Goal: Task Accomplishment & Management: Manage account settings

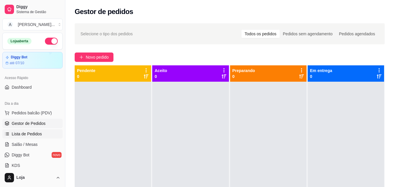
click at [24, 131] on link "Lista de Pedidos" at bounding box center [32, 133] width 60 height 9
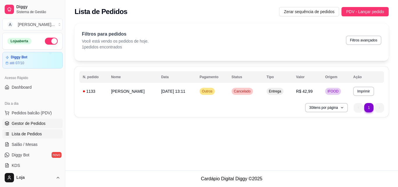
click at [28, 119] on link "Gestor de Pedidos" at bounding box center [32, 123] width 60 height 9
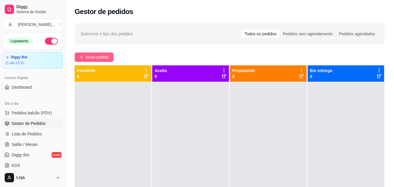
click at [92, 60] on span "Novo pedido" at bounding box center [97, 57] width 23 height 6
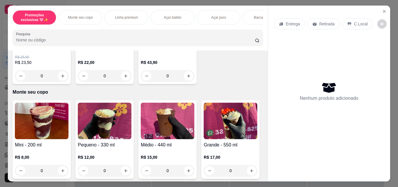
scroll to position [146, 0]
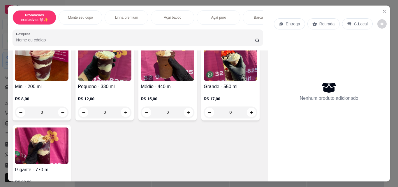
click at [126, 114] on div "0" at bounding box center [105, 112] width 54 height 12
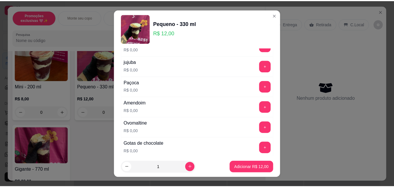
scroll to position [87, 0]
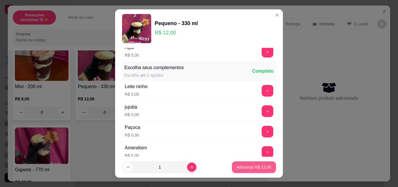
click at [260, 168] on p "Adicionar R$ 12,00" at bounding box center [254, 167] width 35 height 6
type input "1"
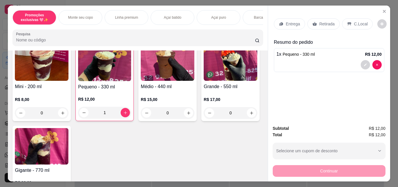
click at [312, 22] on icon at bounding box center [314, 24] width 5 height 5
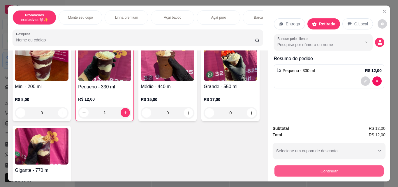
click at [294, 170] on button "Continuar" at bounding box center [328, 170] width 109 height 11
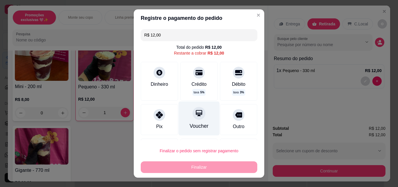
click at [196, 127] on div "Voucher" at bounding box center [199, 126] width 19 height 8
type input "R$ 0,00"
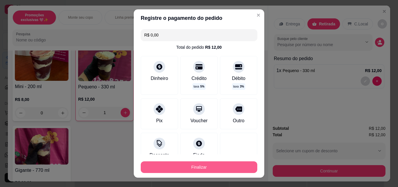
click at [210, 167] on button "Finalizar" at bounding box center [199, 167] width 117 height 12
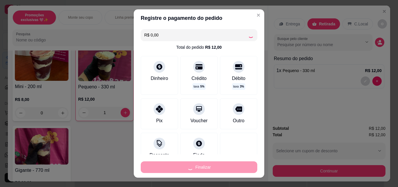
type input "0"
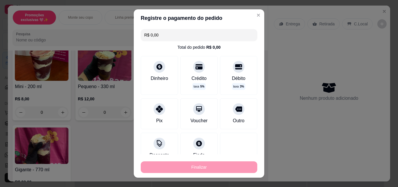
type input "-R$ 12,00"
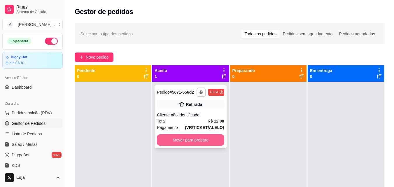
click at [210, 138] on button "Mover para preparo" at bounding box center [190, 140] width 67 height 12
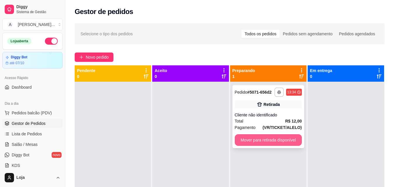
click at [263, 139] on button "Mover para retirada disponível" at bounding box center [268, 140] width 67 height 12
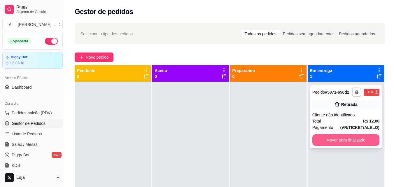
click at [317, 140] on button "Mover para finalizado" at bounding box center [345, 140] width 67 height 12
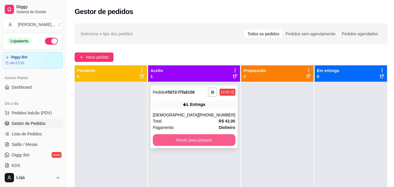
click at [196, 142] on button "Mover para preparo" at bounding box center [194, 140] width 82 height 12
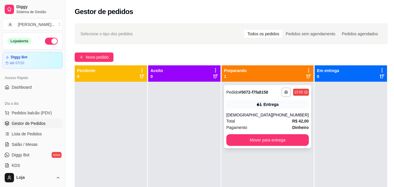
click at [252, 108] on div "Entrega" at bounding box center [267, 104] width 82 height 8
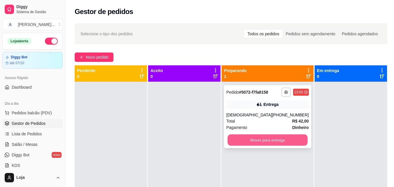
click at [243, 142] on button "Mover para entrega" at bounding box center [267, 139] width 80 height 11
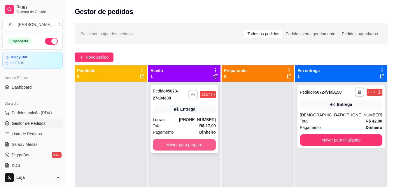
click at [171, 143] on button "Mover para preparo" at bounding box center [184, 145] width 63 height 12
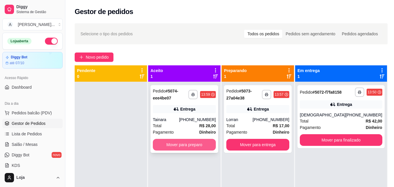
click at [161, 148] on button "Mover para preparo" at bounding box center [184, 145] width 63 height 12
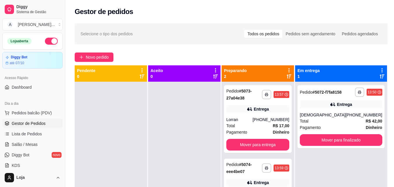
click at [160, 18] on div "Gestor de pedidos" at bounding box center [230, 10] width 331 height 20
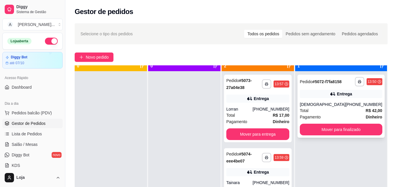
scroll to position [16, 0]
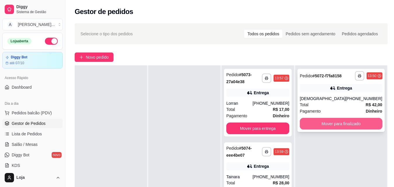
click at [356, 129] on button "Mover para finalizado" at bounding box center [341, 124] width 82 height 12
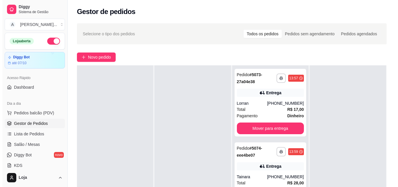
scroll to position [29, 0]
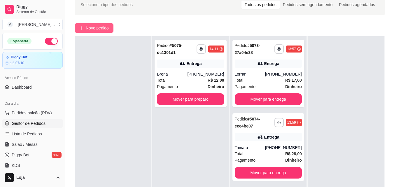
click at [101, 26] on span "Novo pedido" at bounding box center [97, 28] width 23 height 6
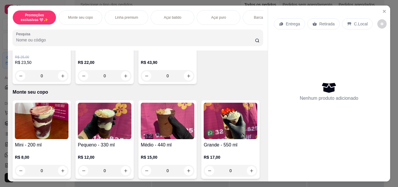
scroll to position [117, 0]
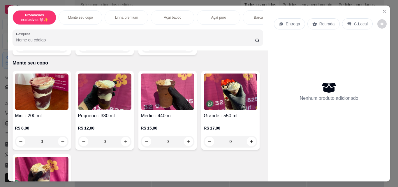
click at [61, 143] on div "0" at bounding box center [42, 142] width 54 height 12
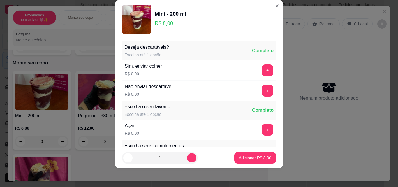
scroll to position [29, 0]
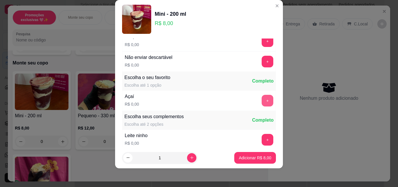
click at [262, 98] on button "+" at bounding box center [268, 101] width 12 height 12
click at [262, 62] on button "+" at bounding box center [267, 61] width 11 height 11
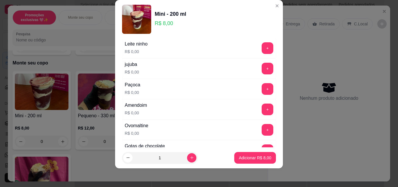
scroll to position [92, 0]
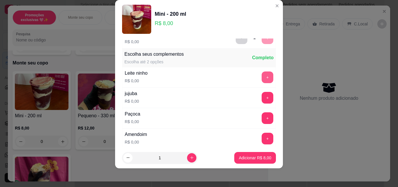
click at [262, 75] on button "+" at bounding box center [268, 77] width 12 height 12
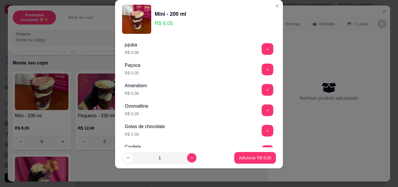
scroll to position [150, 0]
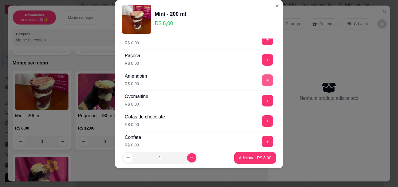
click at [262, 81] on button "+" at bounding box center [268, 80] width 12 height 12
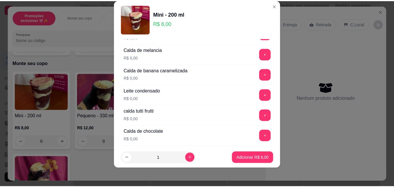
scroll to position [529, 0]
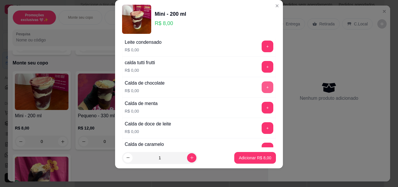
click at [262, 87] on button "+" at bounding box center [268, 87] width 12 height 12
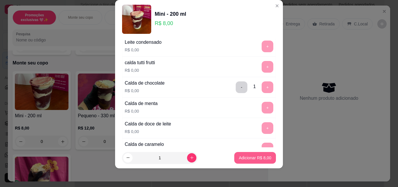
click at [249, 154] on button "Adicionar R$ 8,00" at bounding box center [255, 158] width 42 height 12
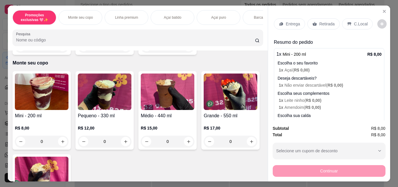
click at [328, 22] on p "Retirada" at bounding box center [326, 24] width 15 height 6
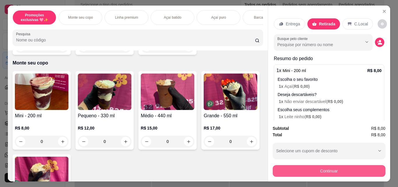
click at [342, 168] on button "Continuar" at bounding box center [329, 171] width 113 height 12
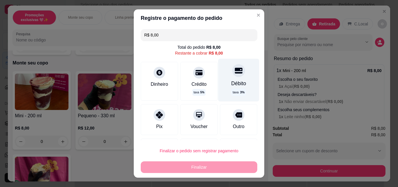
click at [234, 71] on div at bounding box center [238, 70] width 13 height 13
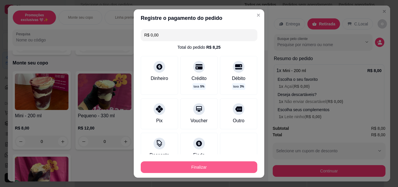
click at [216, 166] on button "Finalizar" at bounding box center [199, 167] width 117 height 12
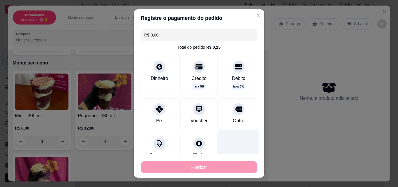
type input "-R$ 8,00"
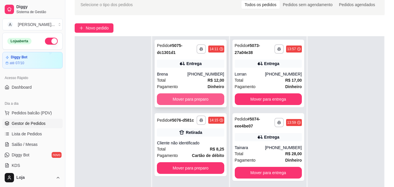
click at [200, 96] on button "Mover para preparo" at bounding box center [190, 99] width 67 height 12
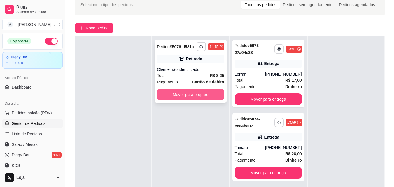
click at [196, 93] on button "Mover para preparo" at bounding box center [190, 95] width 67 height 12
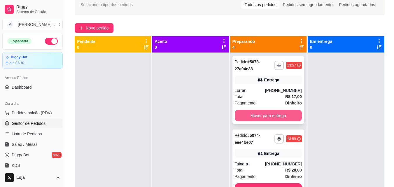
click at [269, 113] on button "Mover para entrega" at bounding box center [268, 116] width 67 height 12
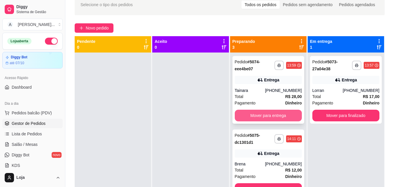
click at [273, 117] on button "Mover para entrega" at bounding box center [268, 116] width 67 height 12
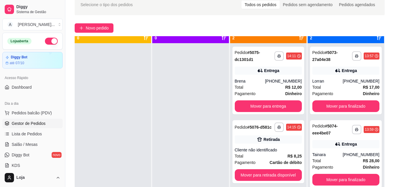
scroll to position [16, 0]
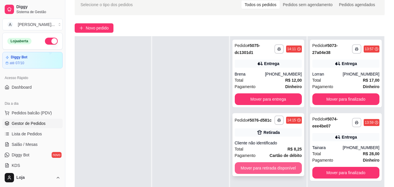
click at [257, 173] on button "Mover para retirada disponível" at bounding box center [268, 168] width 67 height 12
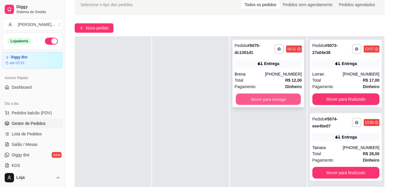
click at [269, 103] on button "Mover para entrega" at bounding box center [267, 99] width 65 height 11
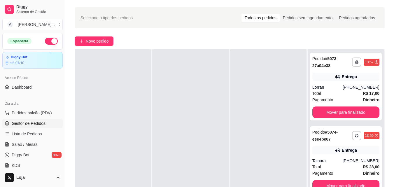
scroll to position [0, 0]
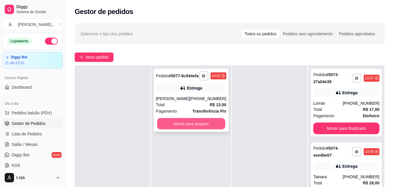
click at [208, 129] on button "Mover para preparo" at bounding box center [191, 123] width 68 height 11
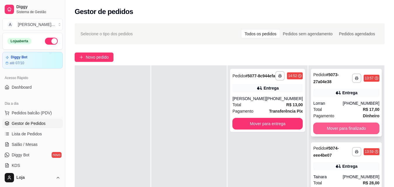
click at [356, 124] on button "Mover para finalizado" at bounding box center [346, 128] width 66 height 12
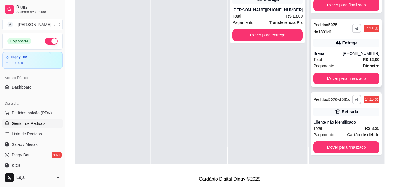
scroll to position [89, 0]
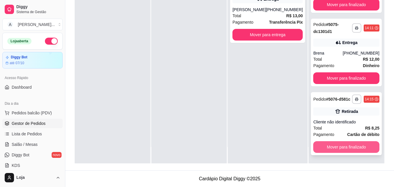
click at [332, 147] on button "Mover para finalizado" at bounding box center [346, 147] width 66 height 12
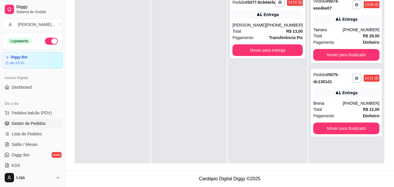
scroll to position [0, 0]
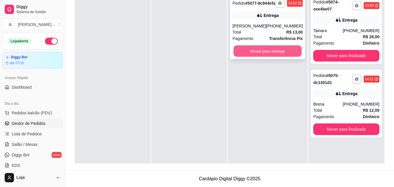
click at [272, 57] on button "Mover para entrega" at bounding box center [267, 50] width 68 height 11
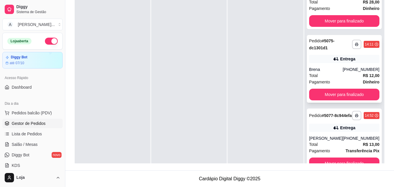
scroll to position [16, 0]
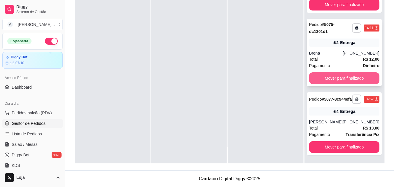
click at [338, 72] on button "Mover para finalizado" at bounding box center [344, 78] width 70 height 12
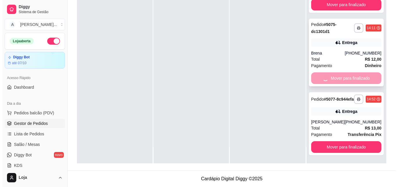
scroll to position [0, 0]
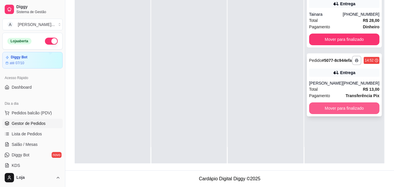
click at [363, 114] on button "Mover para finalizado" at bounding box center [344, 108] width 70 height 12
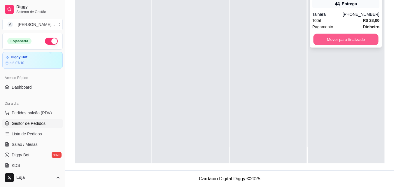
click at [357, 41] on button "Mover para finalizado" at bounding box center [345, 39] width 65 height 11
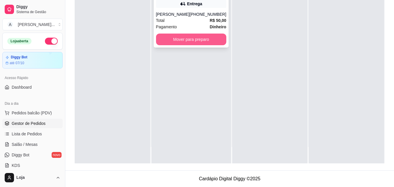
click at [209, 40] on button "Mover para preparo" at bounding box center [191, 40] width 70 height 12
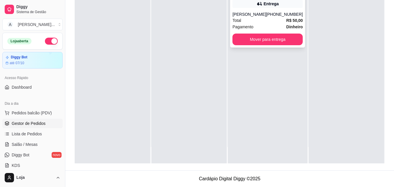
click at [266, 20] on div "Total R$ 50,00" at bounding box center [267, 20] width 70 height 6
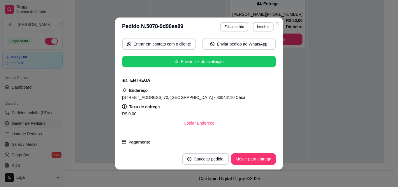
scroll to position [116, 0]
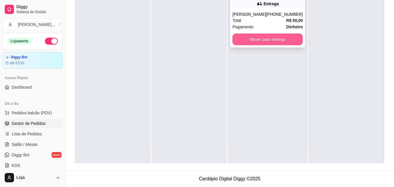
click at [238, 38] on button "Mover para entrega" at bounding box center [267, 40] width 70 height 12
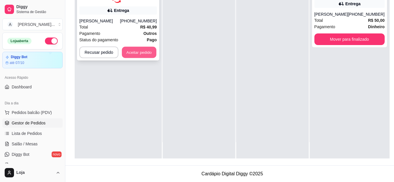
click at [138, 57] on button "Aceitar pedido" at bounding box center [139, 52] width 34 height 11
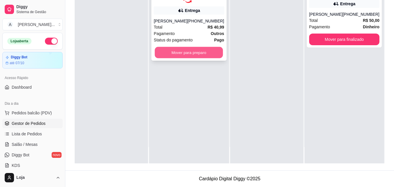
click at [172, 58] on button "Mover para preparo" at bounding box center [189, 52] width 68 height 11
click at [170, 58] on button "Mover para preparo" at bounding box center [189, 52] width 68 height 11
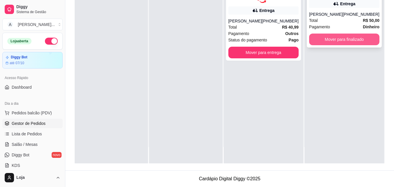
click at [319, 38] on button "Mover para finalizado" at bounding box center [344, 40] width 70 height 12
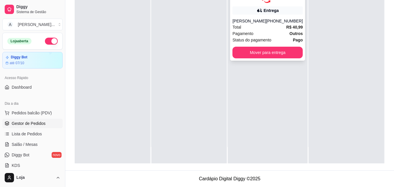
click at [291, 24] on div "[PHONE_NUMBER]" at bounding box center [284, 21] width 37 height 6
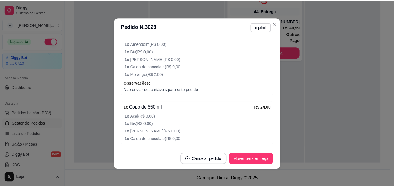
scroll to position [233, 0]
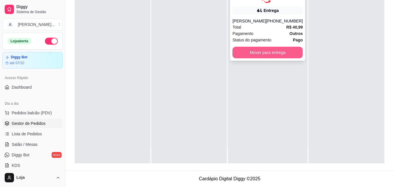
click at [274, 55] on button "Mover para entrega" at bounding box center [267, 53] width 70 height 12
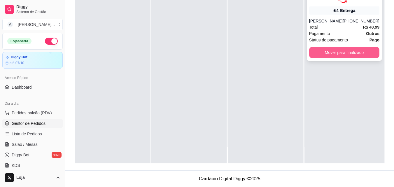
click at [327, 55] on button "Mover para finalizado" at bounding box center [344, 53] width 70 height 12
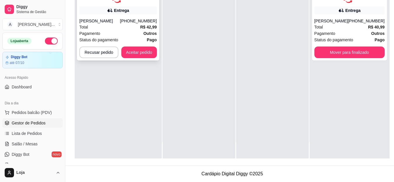
click at [130, 58] on div "**********" at bounding box center [118, 20] width 82 height 81
click at [136, 49] on button "Aceitar pedido" at bounding box center [139, 53] width 36 height 12
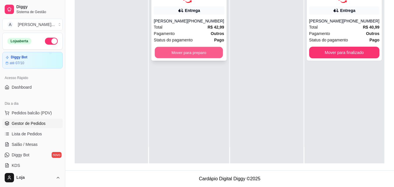
click at [189, 56] on button "Mover para preparo" at bounding box center [189, 52] width 68 height 11
click at [184, 53] on button "Mover para preparo" at bounding box center [189, 52] width 68 height 11
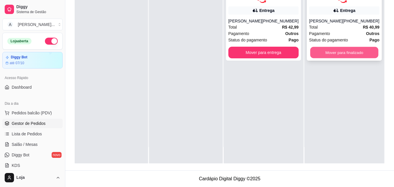
click at [330, 58] on button "Mover para finalizado" at bounding box center [344, 52] width 68 height 11
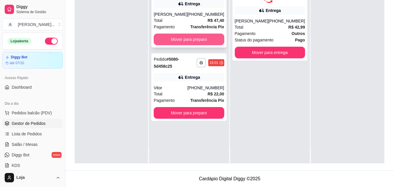
click at [168, 38] on button "Mover para preparo" at bounding box center [189, 40] width 70 height 12
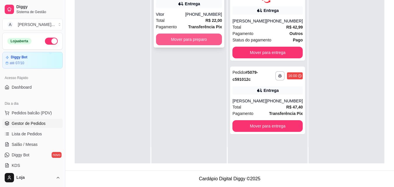
click at [173, 43] on button "Mover para preparo" at bounding box center [189, 40] width 66 height 12
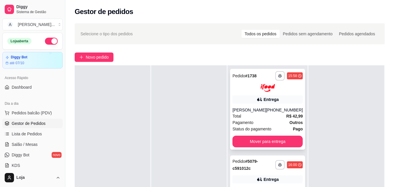
scroll to position [29, 0]
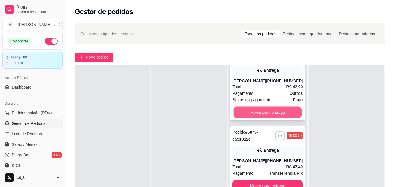
click at [248, 116] on button "Mover para entrega" at bounding box center [267, 111] width 68 height 11
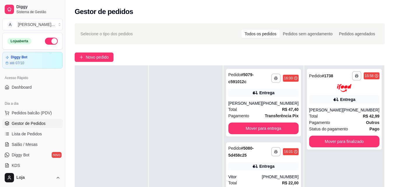
scroll to position [0, 0]
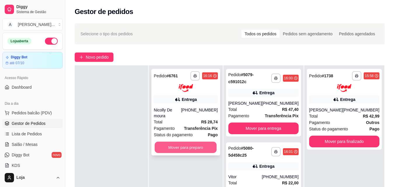
click at [208, 141] on button "Mover para preparo" at bounding box center [186, 146] width 62 height 11
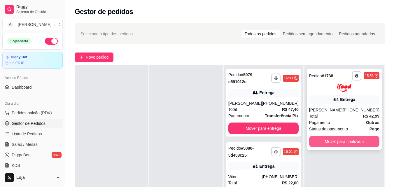
click at [365, 139] on button "Mover para finalizado" at bounding box center [344, 142] width 70 height 12
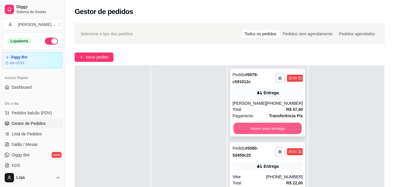
click at [275, 126] on button "Mover para entrega" at bounding box center [267, 128] width 68 height 11
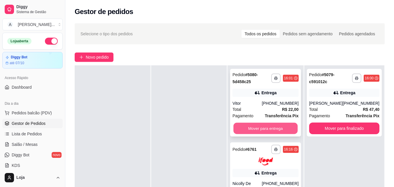
click at [275, 126] on button "Mover para entrega" at bounding box center [265, 128] width 64 height 11
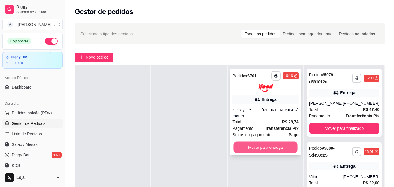
click at [284, 144] on button "Mover para entrega" at bounding box center [265, 146] width 64 height 11
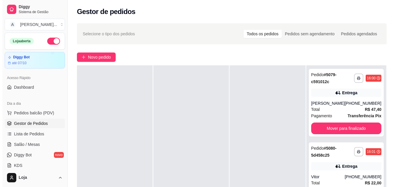
scroll to position [1, 0]
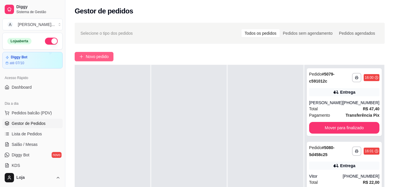
click at [107, 57] on span "Novo pedido" at bounding box center [97, 56] width 23 height 6
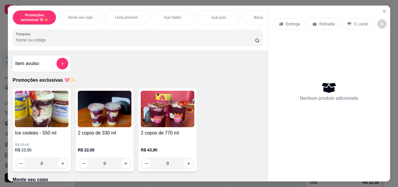
scroll to position [175, 0]
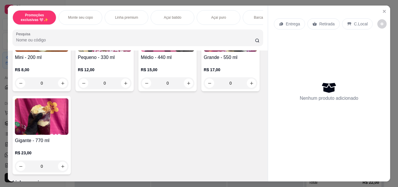
click at [126, 85] on div "0" at bounding box center [105, 83] width 54 height 12
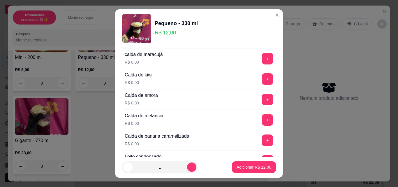
scroll to position [437, 0]
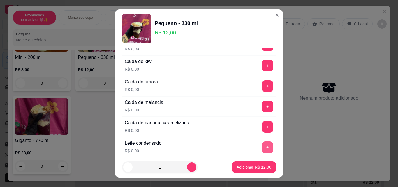
click at [262, 143] on button "+" at bounding box center [268, 147] width 12 height 12
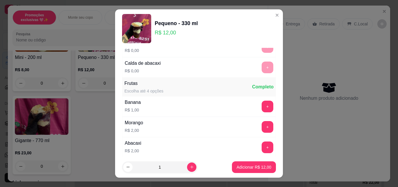
scroll to position [641, 0]
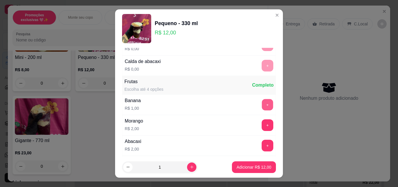
click at [262, 103] on button "+" at bounding box center [267, 104] width 11 height 11
click at [256, 163] on button "Adicionar R$ 13,00" at bounding box center [254, 167] width 44 height 12
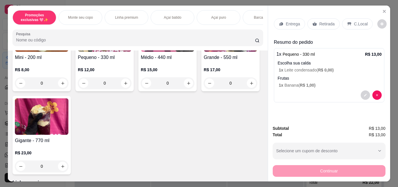
click at [123, 88] on div "0" at bounding box center [105, 83] width 54 height 12
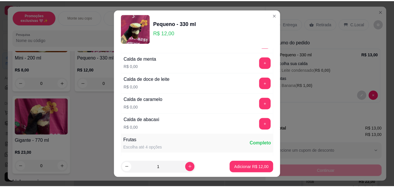
scroll to position [670, 0]
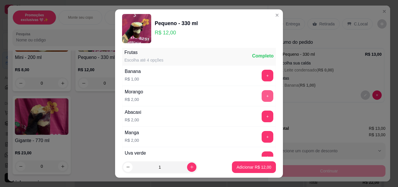
click at [262, 94] on button "+" at bounding box center [268, 96] width 12 height 12
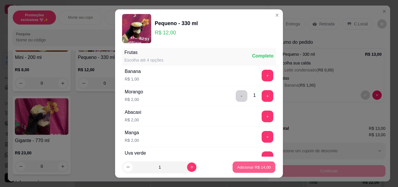
click at [256, 166] on p "Adicionar R$ 14,00" at bounding box center [254, 167] width 34 height 6
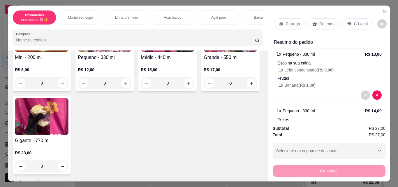
click at [313, 23] on icon at bounding box center [314, 24] width 4 height 4
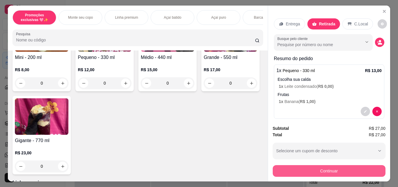
click at [315, 170] on button "Continuar" at bounding box center [329, 171] width 113 height 12
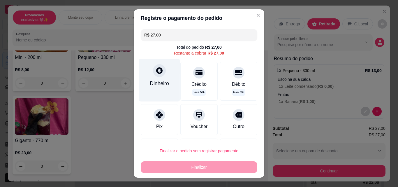
click at [162, 92] on div "Dinheiro" at bounding box center [159, 80] width 41 height 43
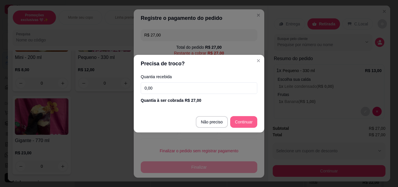
type input "R$ 0,00"
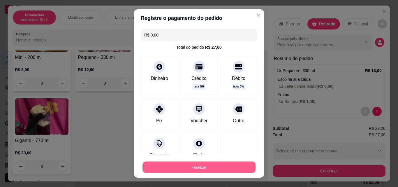
click at [237, 163] on button "Finalizar" at bounding box center [199, 166] width 113 height 11
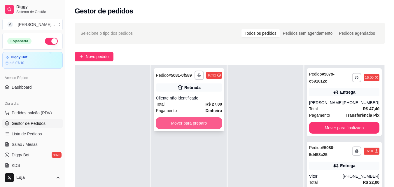
click at [184, 126] on button "Mover para preparo" at bounding box center [189, 123] width 66 height 12
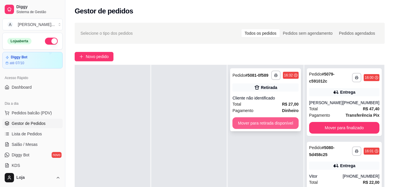
click at [239, 123] on button "Mover para retirada disponível" at bounding box center [265, 123] width 66 height 12
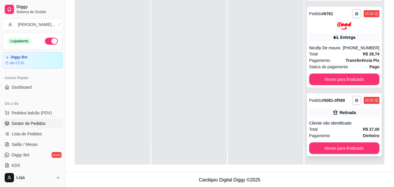
scroll to position [88, 0]
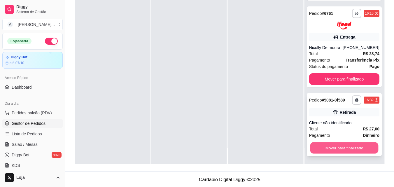
click at [344, 147] on button "Mover para finalizado" at bounding box center [344, 147] width 68 height 11
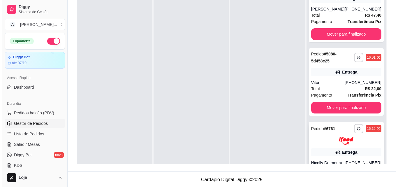
scroll to position [0, 0]
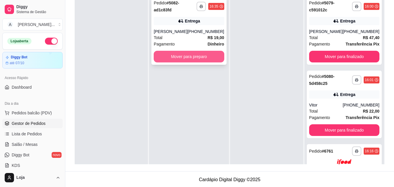
click at [215, 53] on button "Mover para preparo" at bounding box center [189, 57] width 70 height 12
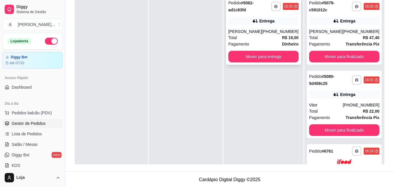
click at [263, 27] on div "**********" at bounding box center [263, 31] width 75 height 68
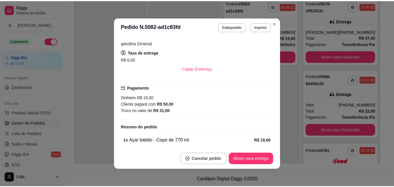
scroll to position [146, 0]
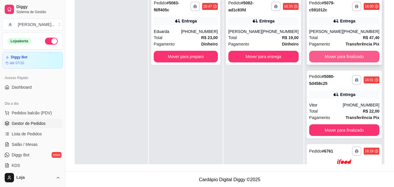
click at [312, 58] on button "Mover para finalizado" at bounding box center [344, 57] width 70 height 12
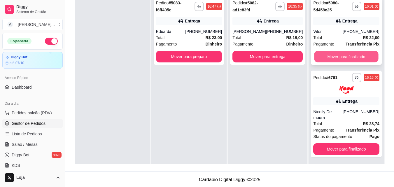
click at [314, 58] on button "Mover para finalizado" at bounding box center [346, 56] width 64 height 11
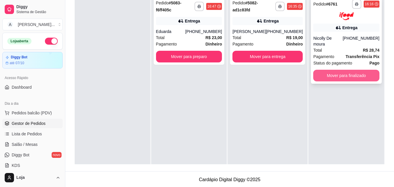
click at [318, 70] on button "Mover para finalizado" at bounding box center [346, 76] width 66 height 12
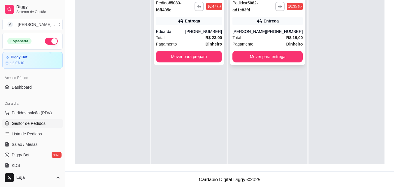
click at [300, 56] on div "**********" at bounding box center [267, 31] width 75 height 68
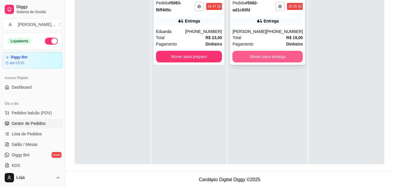
click at [288, 50] on div "**********" at bounding box center [267, 31] width 75 height 68
click at [258, 54] on button "Mover para entrega" at bounding box center [267, 56] width 68 height 11
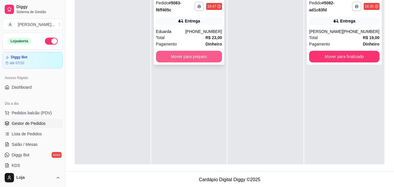
click at [202, 57] on button "Mover para preparo" at bounding box center [189, 57] width 66 height 12
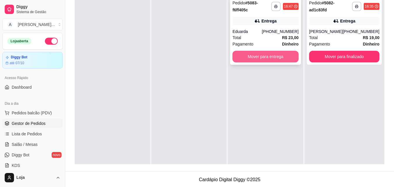
click at [260, 58] on button "Mover para entrega" at bounding box center [265, 57] width 66 height 12
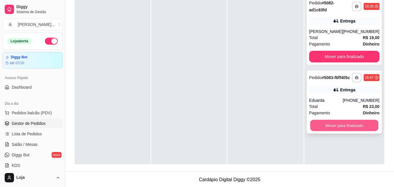
click at [356, 131] on button "Mover para finalizado" at bounding box center [344, 125] width 68 height 11
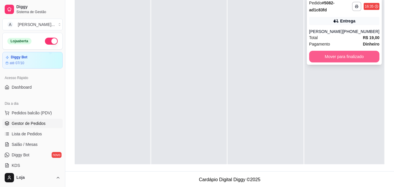
click at [345, 58] on button "Mover para finalizado" at bounding box center [344, 57] width 70 height 12
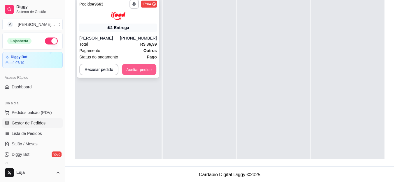
click at [124, 74] on button "Aceitar pedido" at bounding box center [139, 69] width 34 height 11
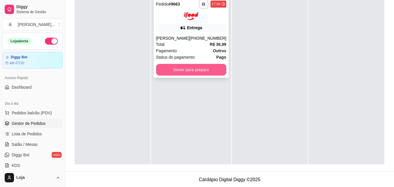
click at [179, 75] on button "Mover para preparo" at bounding box center [191, 70] width 70 height 12
click at [189, 75] on button "Mover para preparo" at bounding box center [191, 70] width 70 height 12
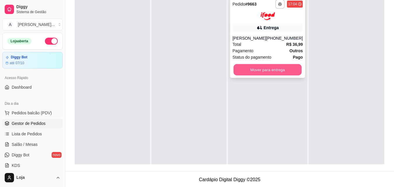
click at [235, 75] on button "Mover para entrega" at bounding box center [267, 69] width 68 height 11
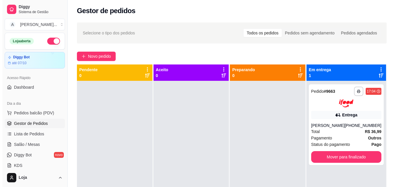
scroll to position [1, 0]
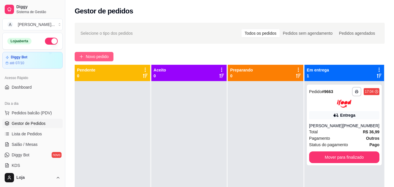
click at [106, 56] on span "Novo pedido" at bounding box center [97, 56] width 23 height 6
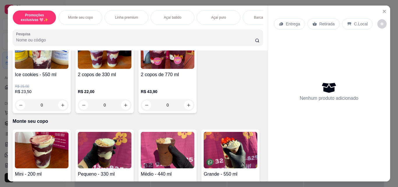
scroll to position [117, 0]
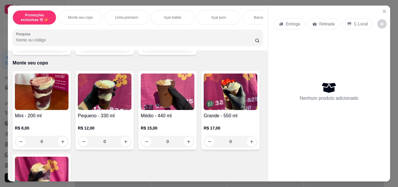
click at [125, 141] on div "0" at bounding box center [105, 142] width 54 height 12
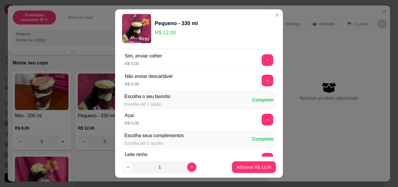
scroll to position [58, 0]
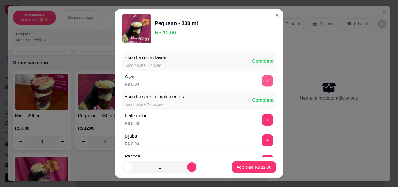
click at [262, 78] on button "+" at bounding box center [267, 80] width 11 height 11
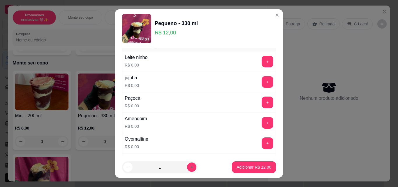
scroll to position [146, 0]
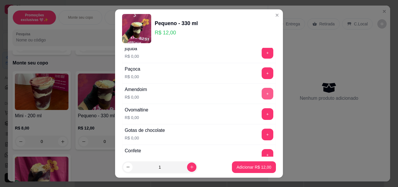
click at [262, 90] on button "+" at bounding box center [268, 94] width 12 height 12
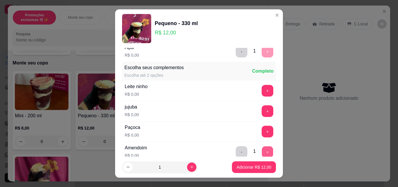
click at [262, 153] on button "+" at bounding box center [267, 151] width 11 height 11
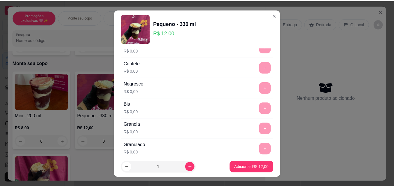
scroll to position [321, 0]
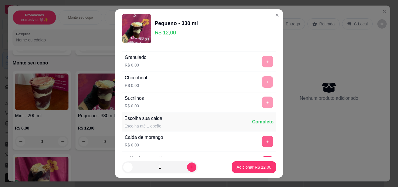
click at [262, 140] on button "+" at bounding box center [268, 142] width 12 height 12
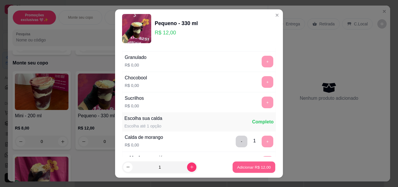
click at [256, 164] on p "Adicionar R$ 12,00" at bounding box center [254, 167] width 34 height 6
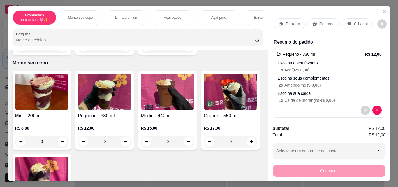
click at [318, 25] on div "Retirada" at bounding box center [323, 23] width 32 height 11
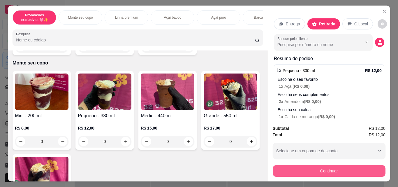
click at [333, 167] on button "Continuar" at bounding box center [329, 171] width 113 height 12
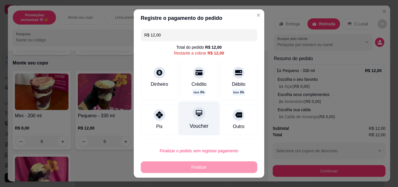
click at [199, 124] on div "Voucher" at bounding box center [199, 126] width 19 height 8
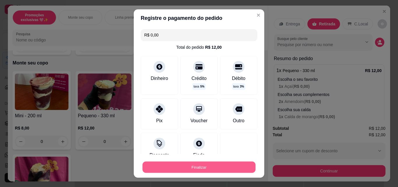
click at [218, 168] on button "Finalizar" at bounding box center [199, 166] width 113 height 11
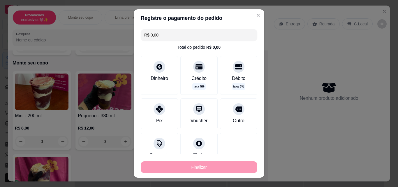
type input "-R$ 12,00"
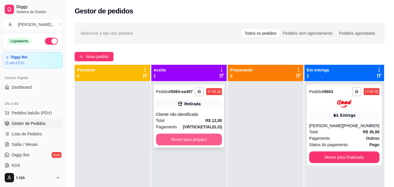
click at [209, 141] on button "Mover para preparo" at bounding box center [189, 139] width 66 height 12
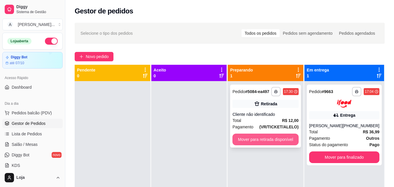
click at [268, 138] on button "Mover para retirada disponível" at bounding box center [265, 139] width 66 height 12
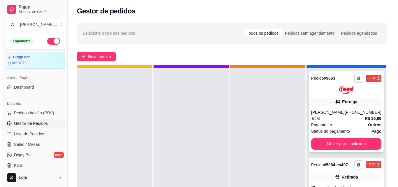
scroll to position [16, 0]
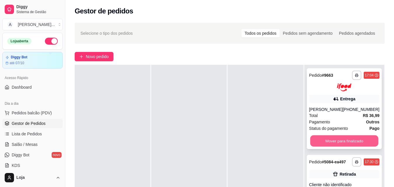
click at [333, 145] on button "Mover para finalizado" at bounding box center [344, 140] width 68 height 11
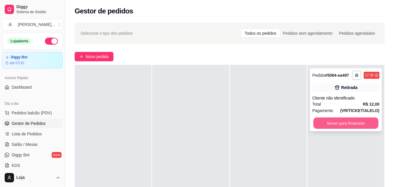
click at [331, 124] on button "Mover para finalizado" at bounding box center [345, 122] width 65 height 11
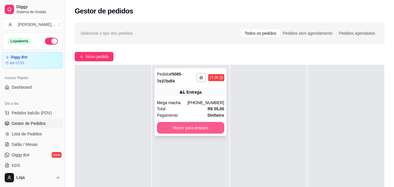
click at [159, 130] on button "Mover para preparo" at bounding box center [190, 128] width 67 height 12
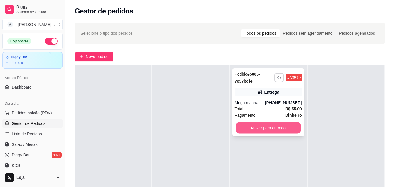
click at [254, 123] on button "Mover para entrega" at bounding box center [267, 127] width 65 height 11
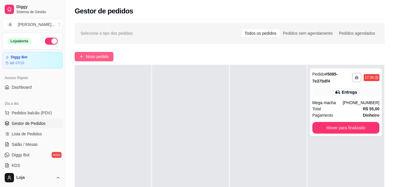
click at [98, 59] on span "Novo pedido" at bounding box center [97, 56] width 23 height 6
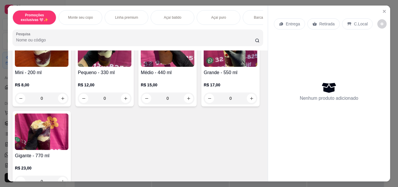
scroll to position [146, 0]
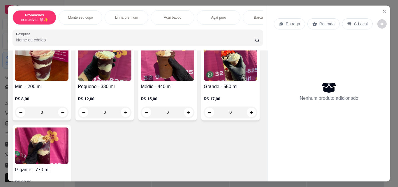
click at [61, 115] on div "0" at bounding box center [42, 112] width 54 height 12
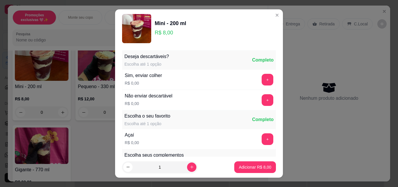
scroll to position [58, 0]
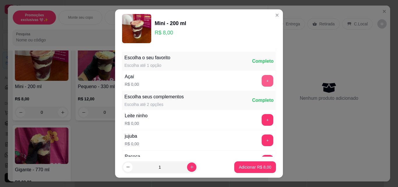
click at [262, 81] on button "+" at bounding box center [268, 81] width 12 height 12
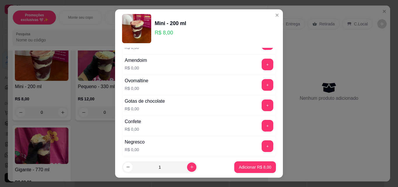
scroll to position [117, 0]
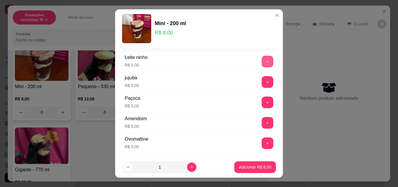
click at [262, 61] on button "+" at bounding box center [268, 62] width 12 height 12
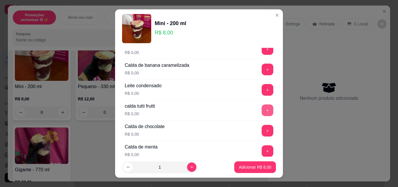
scroll to position [495, 0]
click at [262, 90] on button "+" at bounding box center [267, 88] width 11 height 11
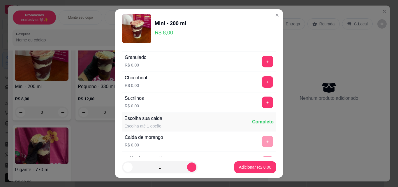
scroll to position [233, 0]
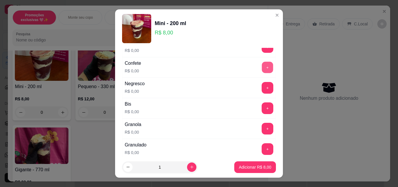
click at [262, 68] on button "+" at bounding box center [267, 67] width 11 height 11
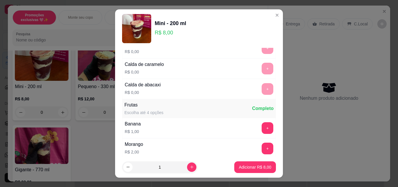
scroll to position [670, 0]
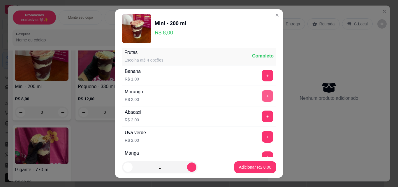
click at [262, 97] on button "+" at bounding box center [268, 96] width 12 height 12
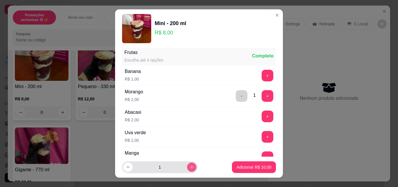
click at [190, 165] on icon "increase-product-quantity" at bounding box center [192, 167] width 4 height 4
type input "3"
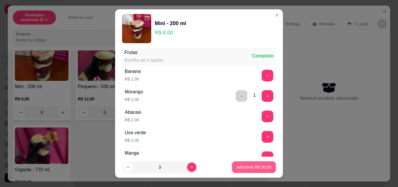
click at [242, 166] on p "Adicionar R$ 30,00" at bounding box center [254, 167] width 35 height 6
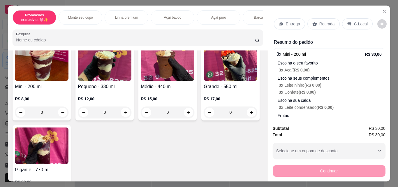
click at [315, 22] on div "Retirada" at bounding box center [323, 23] width 32 height 11
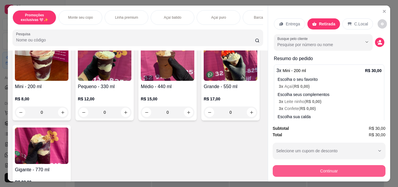
click at [329, 169] on button "Continuar" at bounding box center [329, 171] width 113 height 12
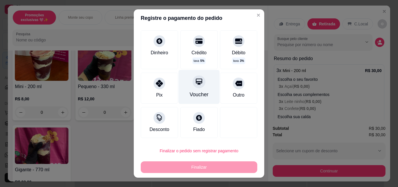
scroll to position [9, 0]
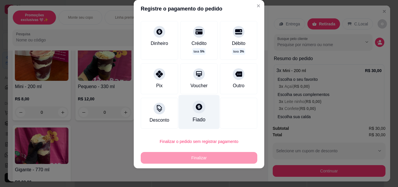
drag, startPoint x: 191, startPoint y: 80, endPoint x: 200, endPoint y: 113, distance: 33.7
click at [191, 80] on div "Voucher" at bounding box center [198, 78] width 37 height 31
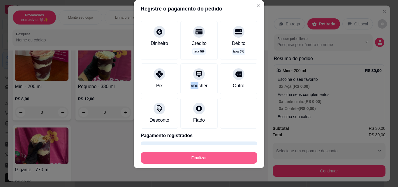
click at [220, 158] on button "Finalizar" at bounding box center [199, 158] width 117 height 12
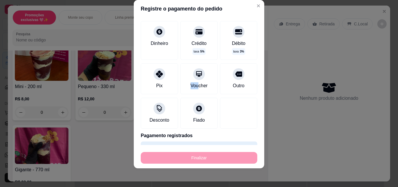
type input "-R$ 30,00"
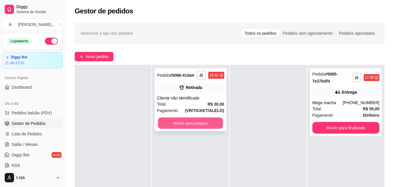
click at [209, 119] on button "Mover para preparo" at bounding box center [190, 122] width 65 height 11
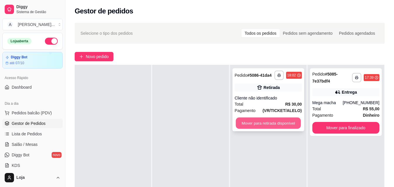
click at [286, 119] on button "Mover para retirada disponível" at bounding box center [267, 122] width 65 height 11
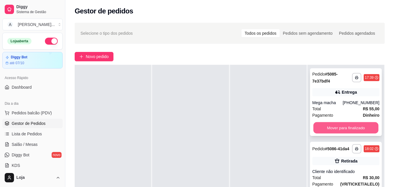
click at [325, 125] on button "Mover para finalizado" at bounding box center [345, 127] width 65 height 11
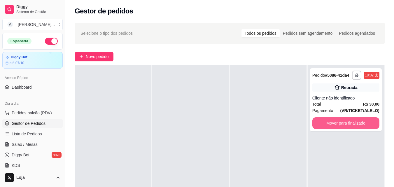
click at [325, 125] on button "Mover para finalizado" at bounding box center [345, 123] width 67 height 12
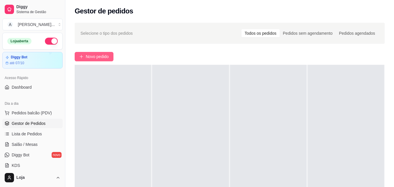
click at [94, 58] on span "Novo pedido" at bounding box center [97, 56] width 23 height 6
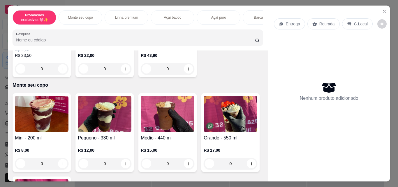
scroll to position [117, 0]
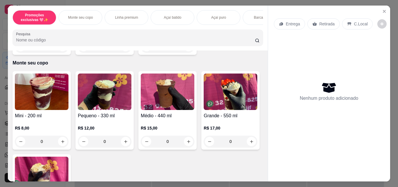
click at [124, 144] on div "0" at bounding box center [105, 142] width 54 height 12
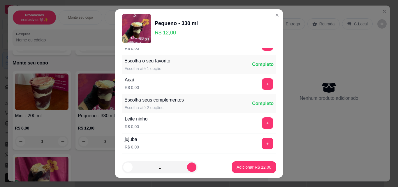
scroll to position [58, 0]
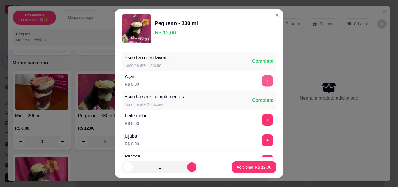
click at [262, 85] on button "+" at bounding box center [267, 80] width 11 height 11
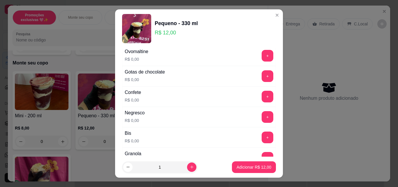
scroll to position [175, 0]
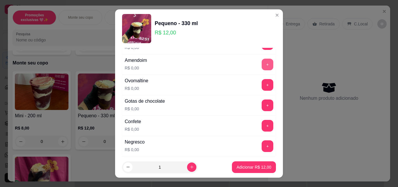
click at [262, 64] on button "+" at bounding box center [268, 65] width 12 height 12
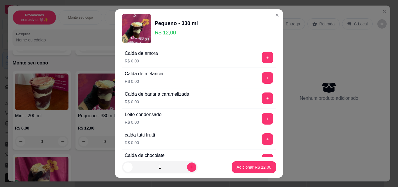
scroll to position [466, 0]
click at [262, 115] on button "+" at bounding box center [267, 118] width 11 height 11
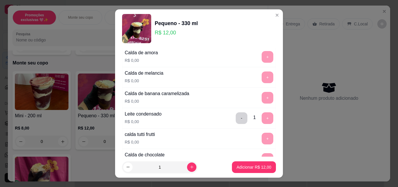
scroll to position [350, 0]
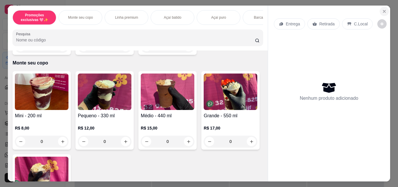
click at [383, 11] on icon "Close" at bounding box center [384, 11] width 5 height 5
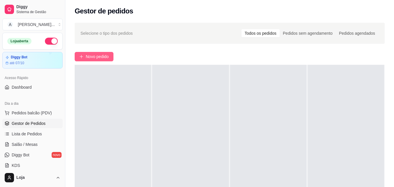
click at [98, 57] on span "Novo pedido" at bounding box center [97, 56] width 23 height 6
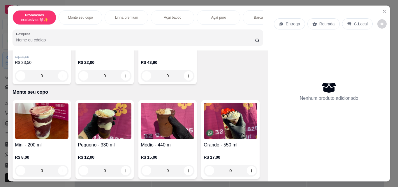
scroll to position [175, 0]
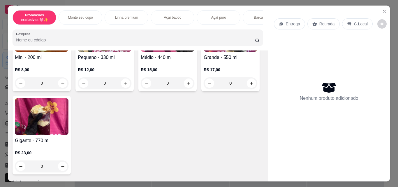
click at [204, 89] on div "0" at bounding box center [231, 83] width 54 height 12
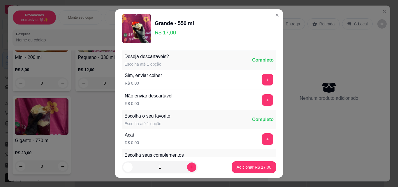
scroll to position [87, 0]
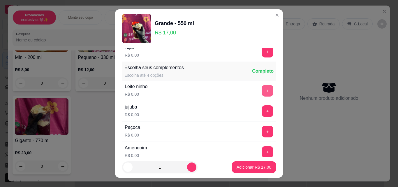
click at [262, 91] on button "+" at bounding box center [268, 91] width 12 height 12
click at [262, 130] on button "+" at bounding box center [268, 132] width 12 height 12
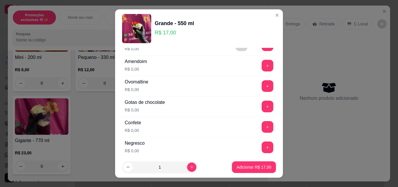
scroll to position [204, 0]
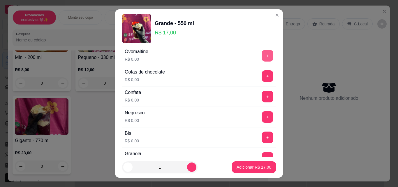
click at [262, 55] on button "+" at bounding box center [268, 56] width 12 height 12
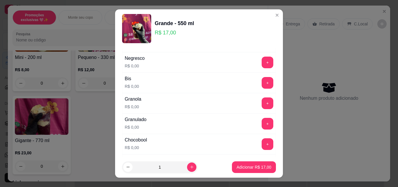
scroll to position [262, 0]
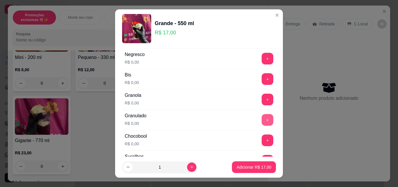
click at [262, 120] on button "+" at bounding box center [268, 120] width 12 height 12
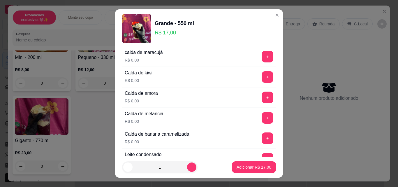
scroll to position [466, 0]
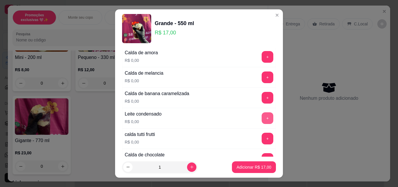
click at [262, 121] on button "+" at bounding box center [268, 118] width 12 height 12
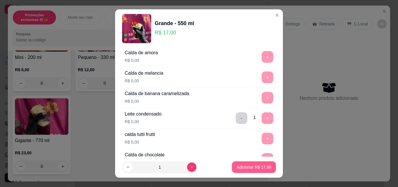
click at [260, 164] on p "Adicionar R$ 17,00" at bounding box center [254, 167] width 35 height 6
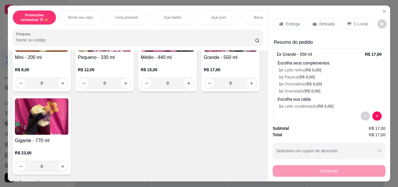
click at [319, 24] on p "Retirada" at bounding box center [326, 24] width 15 height 6
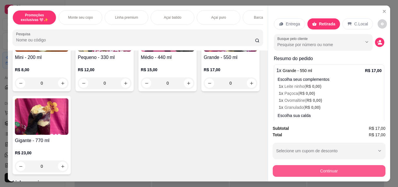
click at [326, 168] on button "Continuar" at bounding box center [329, 171] width 113 height 12
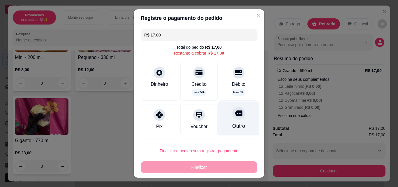
click at [232, 117] on div at bounding box center [238, 113] width 13 height 13
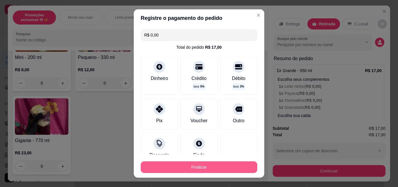
click at [225, 167] on button "Finalizar" at bounding box center [199, 167] width 117 height 12
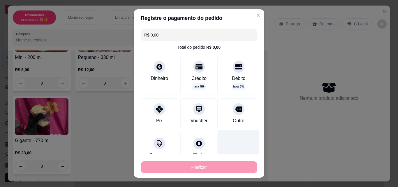
type input "-R$ 17,00"
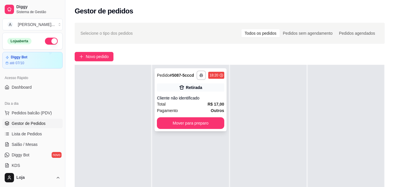
click at [199, 94] on div "**********" at bounding box center [190, 99] width 72 height 63
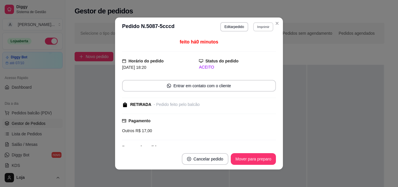
click at [263, 27] on button "Imprimir" at bounding box center [263, 26] width 20 height 9
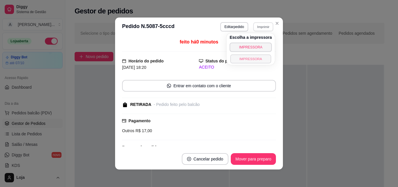
click at [248, 61] on button "IMPRESSORA" at bounding box center [250, 58] width 41 height 9
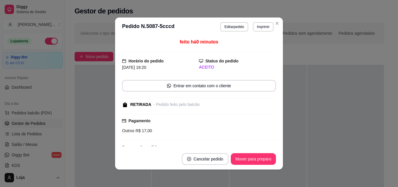
click at [115, 132] on div "feito há 0 minutos Horário do pedido [DATE] 18:20 Status do pedido ACEITO Entra…" at bounding box center [199, 92] width 168 height 112
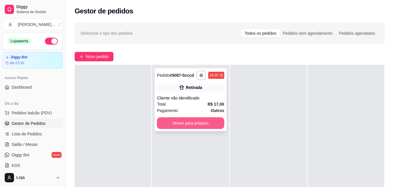
click at [198, 120] on button "Mover para preparo" at bounding box center [190, 123] width 67 height 12
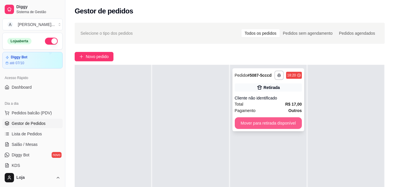
click at [239, 121] on button "Mover para retirada disponível" at bounding box center [268, 123] width 67 height 12
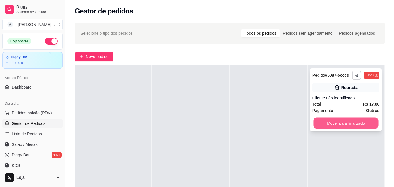
click at [338, 122] on button "Mover para finalizado" at bounding box center [345, 122] width 65 height 11
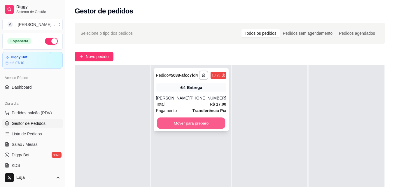
click at [169, 129] on button "Mover para preparo" at bounding box center [191, 122] width 68 height 11
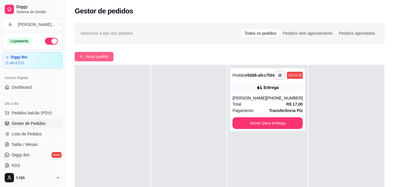
click at [109, 56] on span "Novo pedido" at bounding box center [97, 56] width 23 height 6
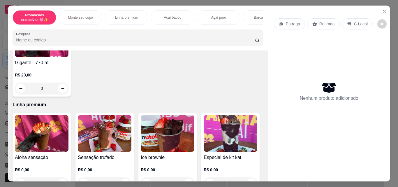
scroll to position [233, 0]
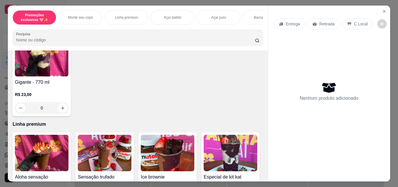
click at [204, 31] on div "0" at bounding box center [231, 25] width 54 height 12
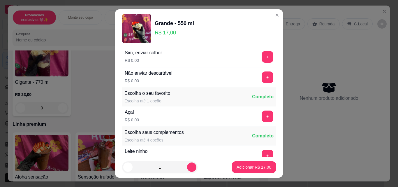
scroll to position [29, 0]
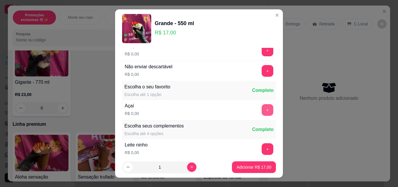
click at [262, 108] on button "+" at bounding box center [268, 110] width 12 height 12
click at [262, 147] on button "+" at bounding box center [267, 148] width 11 height 11
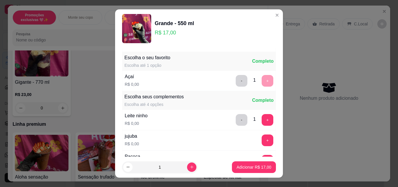
scroll to position [146, 0]
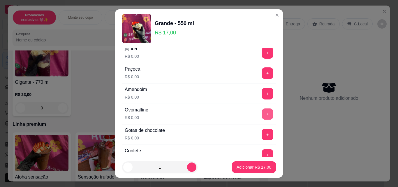
click at [262, 113] on button "+" at bounding box center [267, 113] width 11 height 11
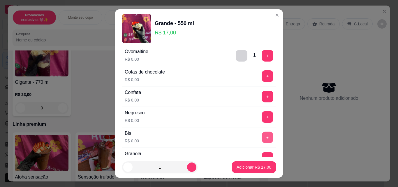
click at [262, 137] on button "+" at bounding box center [267, 137] width 11 height 11
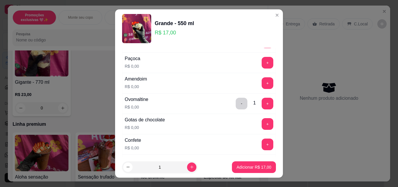
scroll to position [146, 0]
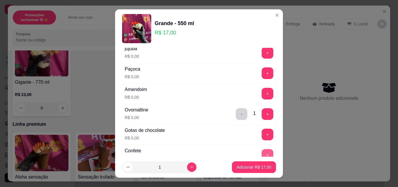
click at [262, 152] on button "+" at bounding box center [268, 155] width 12 height 12
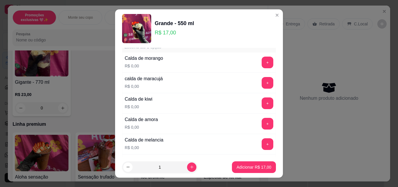
scroll to position [408, 0]
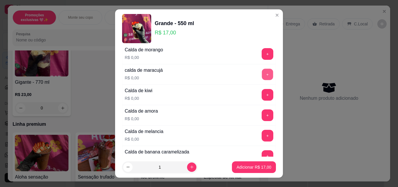
click at [262, 73] on button "+" at bounding box center [267, 74] width 11 height 11
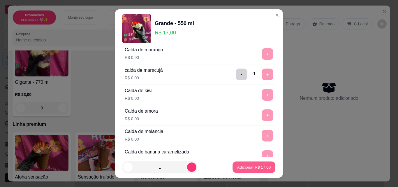
click at [245, 169] on p "Adicionar R$ 17,00" at bounding box center [254, 167] width 34 height 6
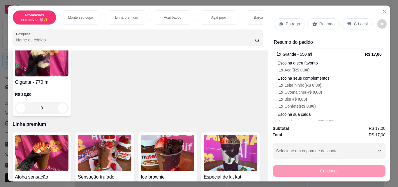
click at [314, 23] on icon at bounding box center [314, 24] width 4 height 4
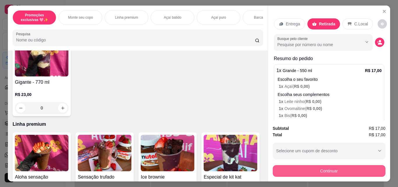
click at [311, 166] on button "Continuar" at bounding box center [329, 171] width 113 height 12
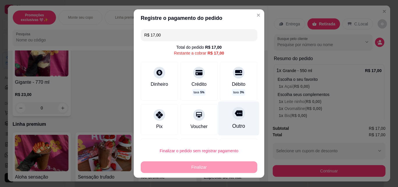
click at [236, 124] on div "Outro" at bounding box center [238, 118] width 41 height 34
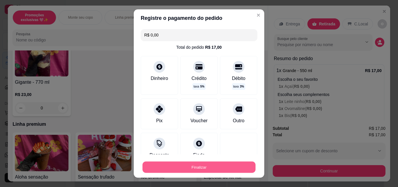
click at [236, 168] on button "Finalizar" at bounding box center [199, 166] width 113 height 11
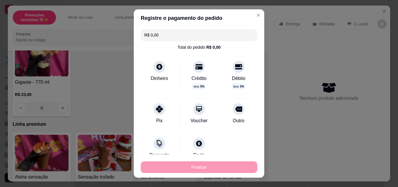
type input "-R$ 17,00"
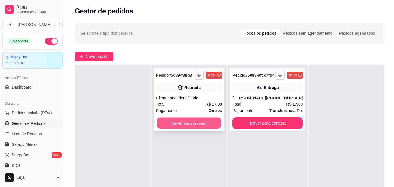
click at [193, 124] on button "Mover para preparo" at bounding box center [189, 122] width 64 height 11
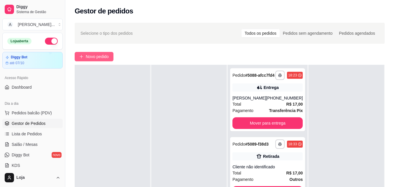
click at [102, 57] on span "Novo pedido" at bounding box center [97, 56] width 23 height 6
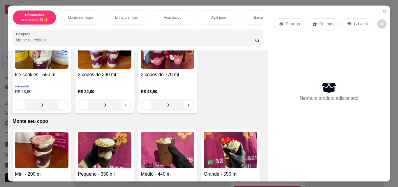
scroll to position [87, 0]
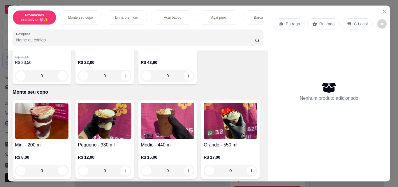
click at [188, 169] on div "0" at bounding box center [168, 171] width 54 height 12
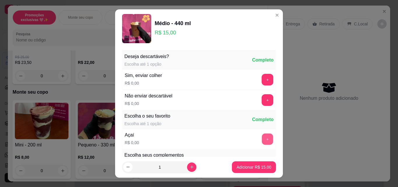
click at [262, 139] on button "+" at bounding box center [267, 138] width 11 height 11
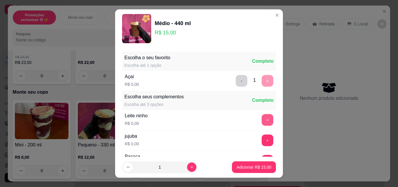
click at [262, 120] on button "+" at bounding box center [268, 120] width 12 height 12
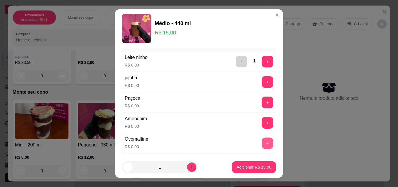
click at [262, 141] on button "+" at bounding box center [267, 143] width 11 height 11
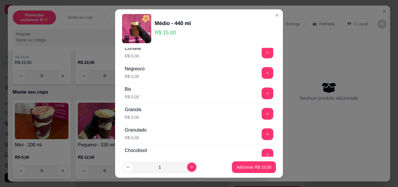
scroll to position [291, 0]
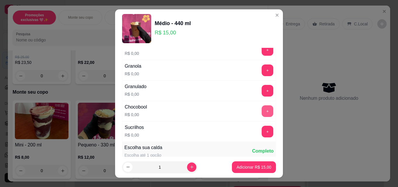
click at [262, 111] on button "+" at bounding box center [268, 111] width 12 height 12
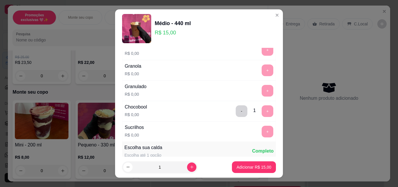
scroll to position [408, 0]
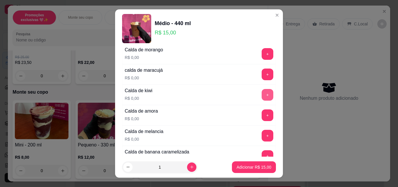
click at [262, 95] on button "+" at bounding box center [268, 95] width 12 height 12
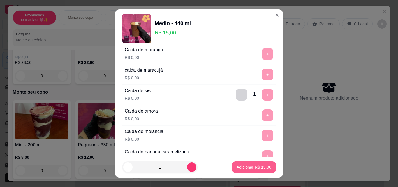
click at [249, 164] on p "Adicionar R$ 15,00" at bounding box center [254, 167] width 35 height 6
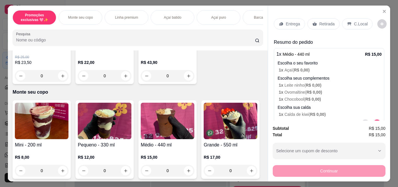
click at [314, 23] on icon at bounding box center [314, 24] width 4 height 4
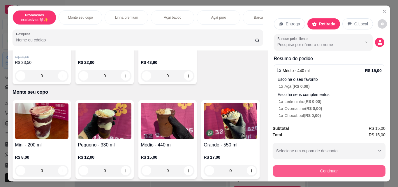
click at [315, 167] on button "Continuar" at bounding box center [329, 171] width 113 height 12
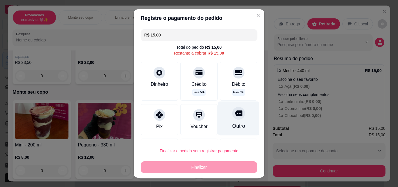
click at [232, 123] on div "Outro" at bounding box center [238, 126] width 13 height 8
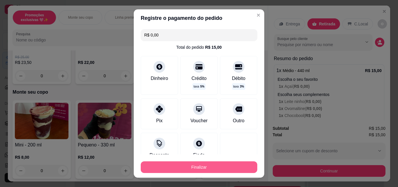
click at [231, 167] on button "Finalizar" at bounding box center [199, 167] width 117 height 12
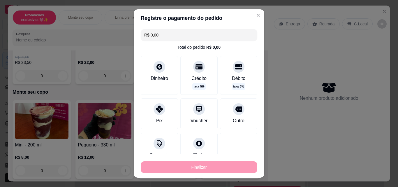
type input "-R$ 15,00"
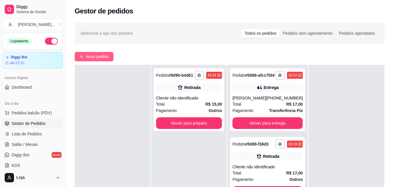
click at [90, 57] on span "Novo pedido" at bounding box center [97, 56] width 23 height 6
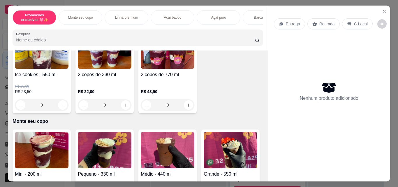
scroll to position [117, 0]
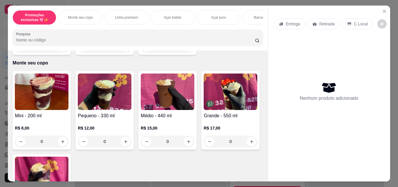
click at [186, 144] on div "0" at bounding box center [168, 142] width 54 height 12
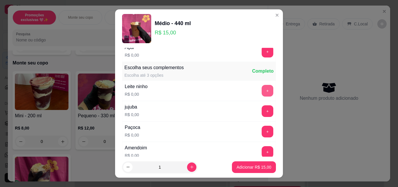
click at [262, 91] on button "+" at bounding box center [268, 91] width 12 height 12
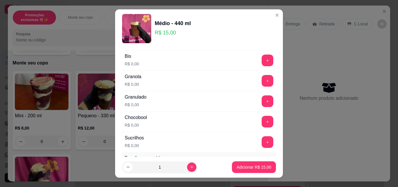
scroll to position [291, 0]
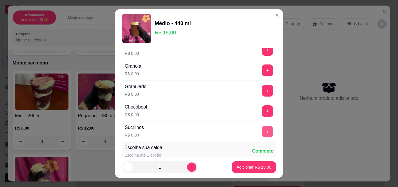
click at [262, 130] on button "+" at bounding box center [267, 131] width 11 height 11
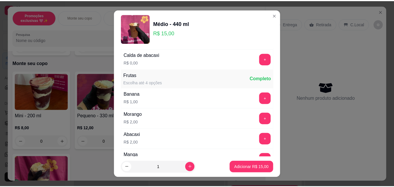
scroll to position [699, 0]
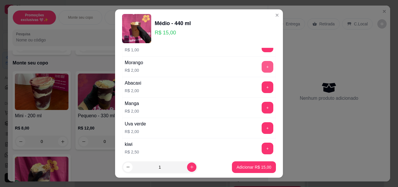
click at [262, 67] on button "+" at bounding box center [268, 67] width 12 height 12
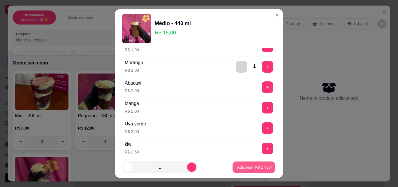
click at [262, 169] on p "Adicionar R$ 17,00" at bounding box center [254, 167] width 34 height 6
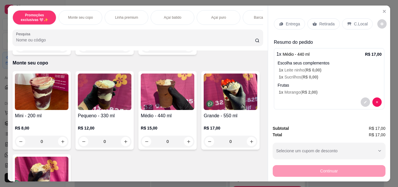
click at [323, 22] on p "Retirada" at bounding box center [326, 24] width 15 height 6
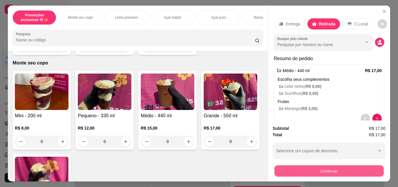
click at [322, 169] on button "Continuar" at bounding box center [328, 170] width 109 height 11
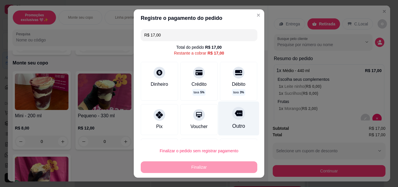
click at [232, 123] on div "Outro" at bounding box center [238, 118] width 41 height 34
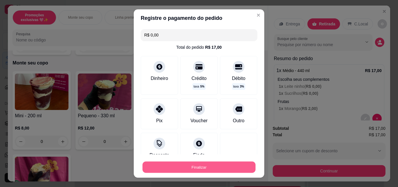
click at [234, 168] on button "Finalizar" at bounding box center [199, 166] width 113 height 11
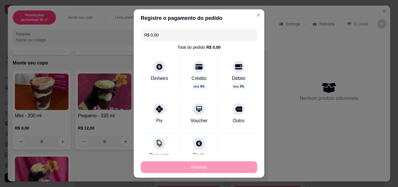
type input "-R$ 17,00"
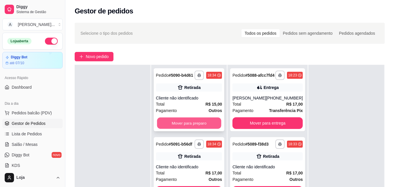
click at [176, 125] on button "Mover para preparo" at bounding box center [189, 122] width 64 height 11
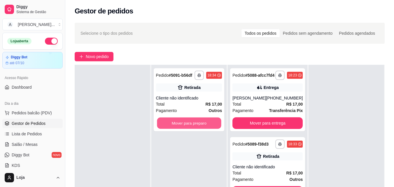
click at [175, 123] on button "Mover para preparo" at bounding box center [189, 122] width 64 height 11
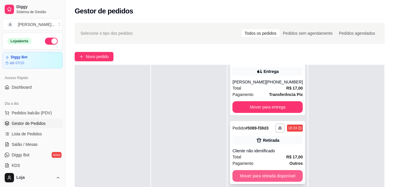
click at [259, 181] on button "Mover para retirada disponível" at bounding box center [267, 176] width 70 height 12
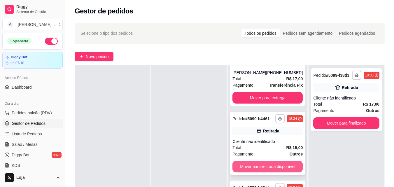
click at [262, 165] on button "Mover para retirada disponível" at bounding box center [267, 167] width 70 height 12
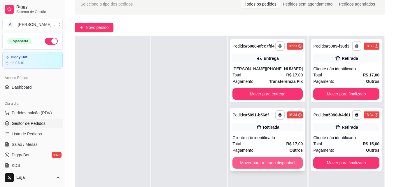
click at [272, 168] on button "Mover para retirada disponível" at bounding box center [267, 163] width 70 height 12
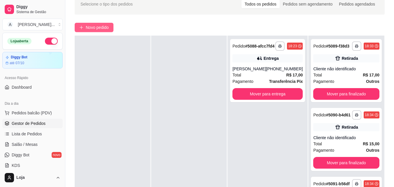
click at [93, 28] on span "Novo pedido" at bounding box center [97, 27] width 23 height 6
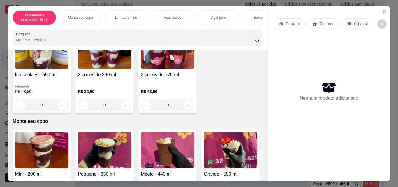
scroll to position [146, 0]
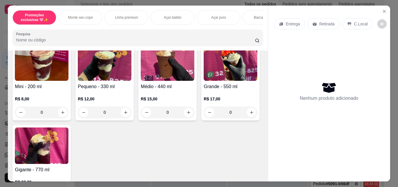
click at [186, 115] on div "0" at bounding box center [168, 112] width 54 height 12
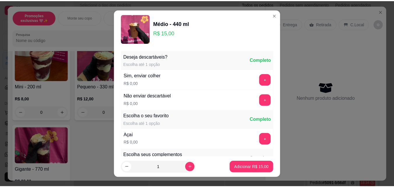
scroll to position [58, 0]
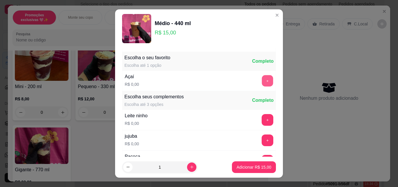
click at [262, 81] on button "+" at bounding box center [267, 80] width 11 height 11
click at [262, 119] on button "+" at bounding box center [268, 120] width 12 height 12
click at [262, 119] on button "+" at bounding box center [267, 119] width 11 height 11
click at [257, 119] on div "- 1 +" at bounding box center [254, 120] width 42 height 12
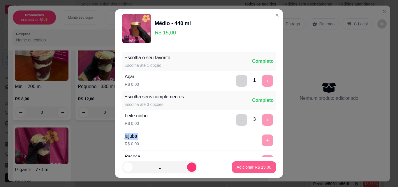
click at [261, 167] on p "Adicionar R$ 15,00" at bounding box center [254, 167] width 35 height 6
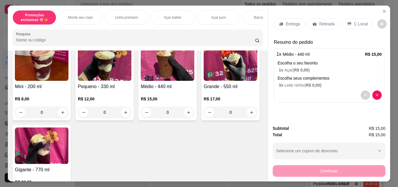
click at [310, 24] on div "Retirada" at bounding box center [323, 23] width 32 height 11
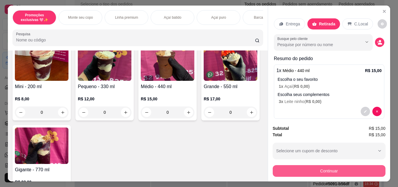
click at [292, 167] on button "Continuar" at bounding box center [329, 171] width 113 height 12
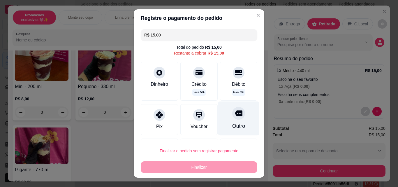
click at [232, 119] on div at bounding box center [238, 113] width 13 height 13
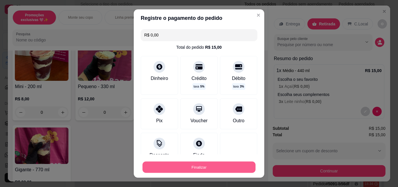
click at [234, 169] on button "Finalizar" at bounding box center [199, 166] width 113 height 11
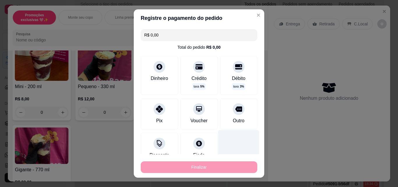
type input "-R$ 15,00"
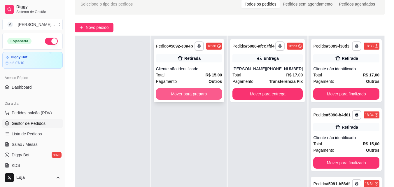
click at [193, 96] on button "Mover para preparo" at bounding box center [189, 94] width 66 height 12
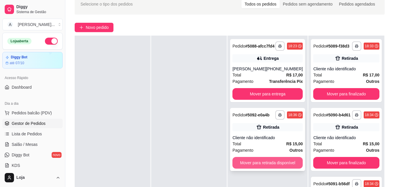
click at [267, 167] on button "Mover para retirada disponível" at bounding box center [267, 163] width 70 height 12
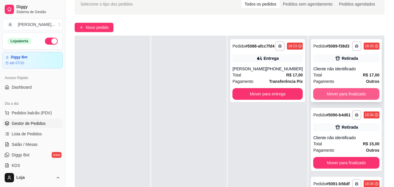
click at [335, 100] on button "Mover para finalizado" at bounding box center [346, 94] width 66 height 12
click at [335, 100] on button "Mover para finalizado" at bounding box center [346, 93] width 64 height 11
click at [335, 97] on button "Mover para finalizado" at bounding box center [346, 93] width 64 height 11
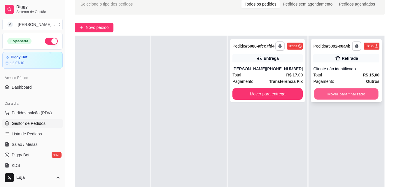
click at [329, 98] on button "Mover para finalizado" at bounding box center [346, 93] width 64 height 11
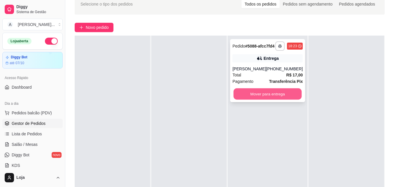
click at [254, 100] on button "Mover para entrega" at bounding box center [267, 93] width 68 height 11
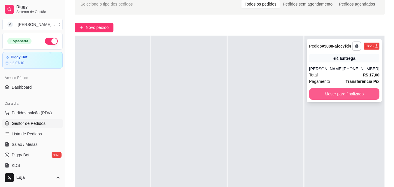
click at [335, 97] on button "Mover para finalizado" at bounding box center [344, 94] width 70 height 12
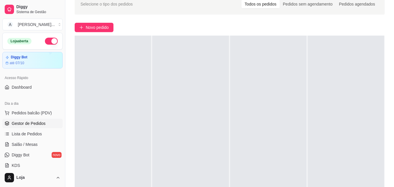
click at [122, 35] on div "Selecione o tipo dos pedidos Todos os pedidos Pedidos sem agendamento Pedidos a…" at bounding box center [229, 109] width 328 height 239
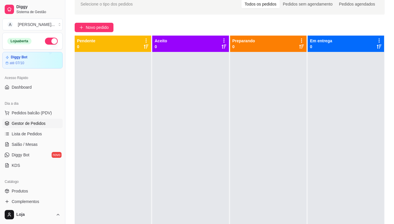
click at [169, 24] on div "Novo pedido" at bounding box center [230, 27] width 310 height 9
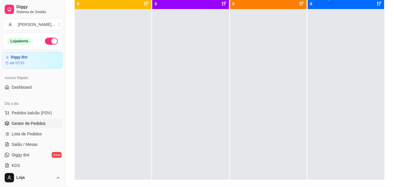
scroll to position [89, 0]
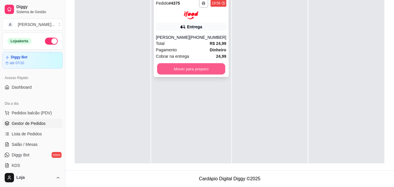
click at [214, 70] on button "Mover para preparo" at bounding box center [191, 68] width 68 height 11
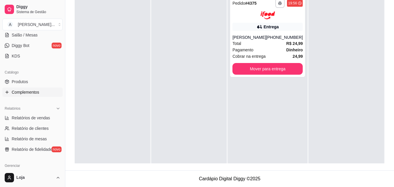
scroll to position [117, 0]
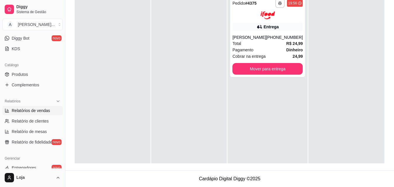
click at [35, 112] on span "Relatórios de vendas" at bounding box center [31, 111] width 38 height 6
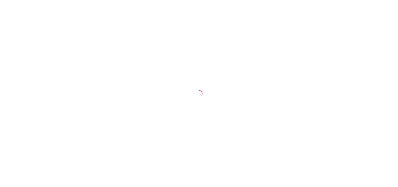
select select "ALL"
select select "0"
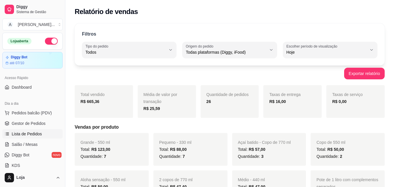
click at [27, 133] on span "Lista de Pedidos" at bounding box center [27, 134] width 30 height 6
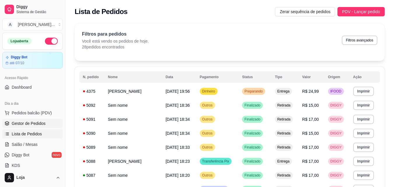
click at [27, 122] on span "Gestor de Pedidos" at bounding box center [29, 123] width 34 height 6
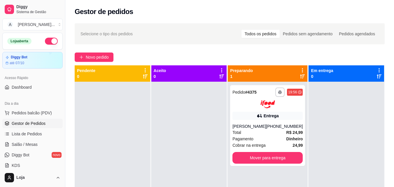
scroll to position [118, 0]
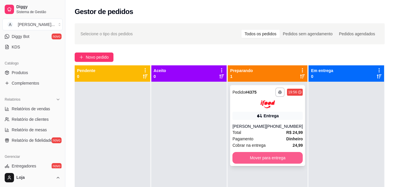
click at [277, 152] on button "Mover para entrega" at bounding box center [267, 158] width 70 height 12
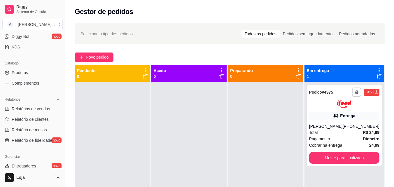
click at [279, 153] on div at bounding box center [265, 175] width 75 height 187
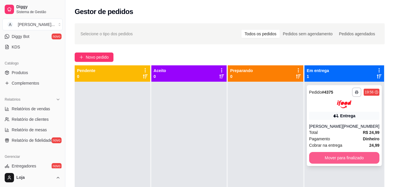
click at [346, 159] on button "Mover para finalizado" at bounding box center [344, 158] width 70 height 12
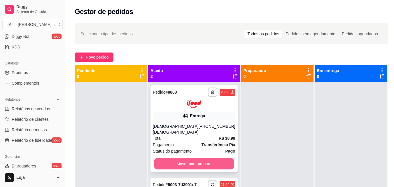
click at [209, 158] on button "Mover para preparo" at bounding box center [194, 163] width 80 height 11
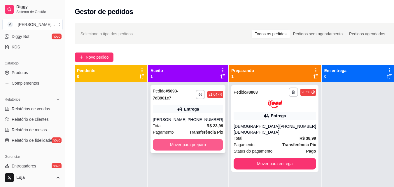
click at [202, 150] on button "Mover para preparo" at bounding box center [188, 145] width 70 height 12
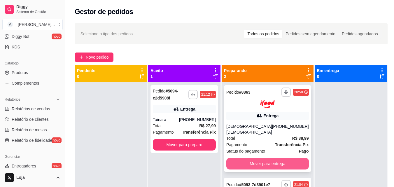
click at [242, 159] on button "Mover para entrega" at bounding box center [267, 164] width 82 height 12
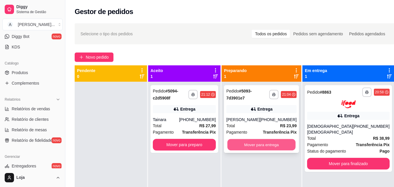
click at [256, 150] on button "Mover para entrega" at bounding box center [261, 144] width 68 height 11
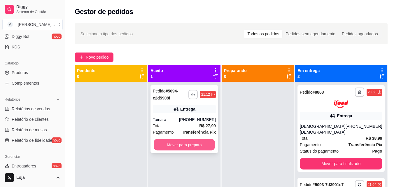
click at [212, 142] on button "Mover para preparo" at bounding box center [184, 144] width 61 height 11
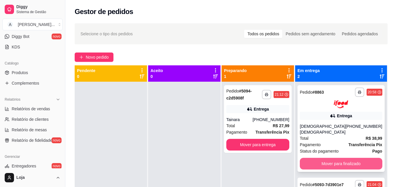
click at [360, 158] on button "Mover para finalizado" at bounding box center [341, 164] width 82 height 12
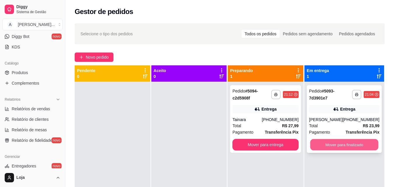
click at [360, 150] on button "Mover para finalizado" at bounding box center [344, 144] width 68 height 11
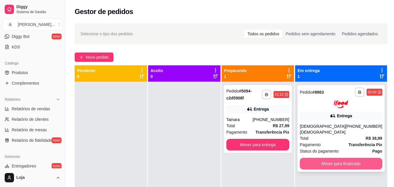
click at [342, 159] on button "Mover para finalizado" at bounding box center [341, 164] width 82 height 12
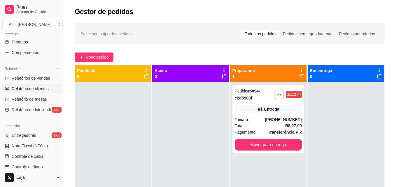
scroll to position [177, 0]
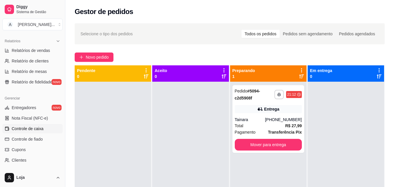
click at [16, 127] on span "Controle de caixa" at bounding box center [28, 129] width 32 height 6
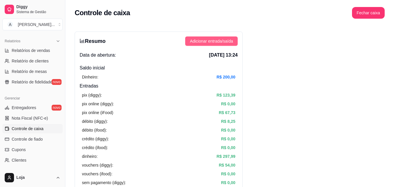
click at [220, 45] on button "Adicionar entrada/saída" at bounding box center [211, 40] width 52 height 9
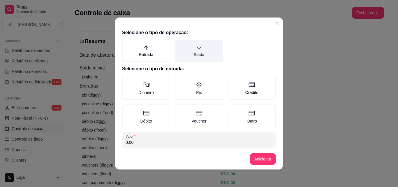
drag, startPoint x: 202, startPoint y: 57, endPoint x: 201, endPoint y: 59, distance: 3.0
click at [202, 57] on label "Saída" at bounding box center [199, 51] width 48 height 22
click at [179, 44] on button "Saída" at bounding box center [177, 41] width 5 height 5
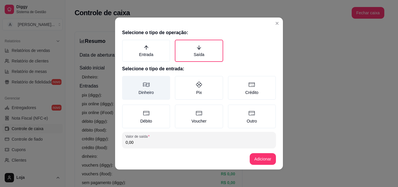
click at [156, 88] on label "Dinheiro" at bounding box center [146, 88] width 48 height 24
click at [126, 80] on button "Dinheiro" at bounding box center [124, 77] width 5 height 5
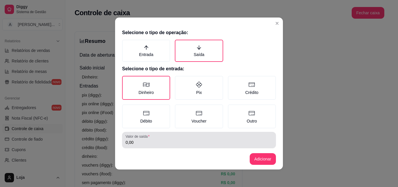
click at [189, 140] on input "0,00" at bounding box center [199, 142] width 147 height 6
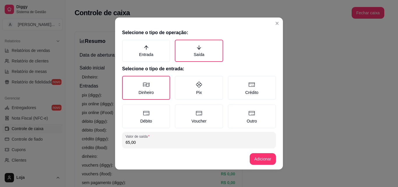
scroll to position [31, 0]
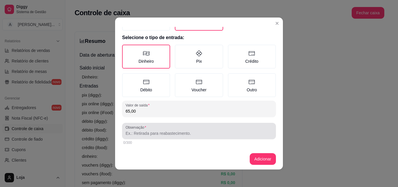
type input "65,00"
click at [189, 134] on input "Observação" at bounding box center [199, 133] width 147 height 6
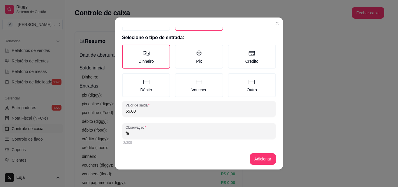
type input "f"
type input "troco apollos"
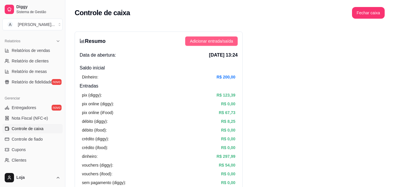
click at [204, 43] on span "Adicionar entrada/saída" at bounding box center [211, 41] width 43 height 6
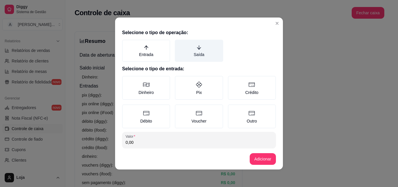
click at [192, 53] on label "Saída" at bounding box center [199, 51] width 48 height 22
click at [179, 44] on button "Saída" at bounding box center [177, 41] width 5 height 5
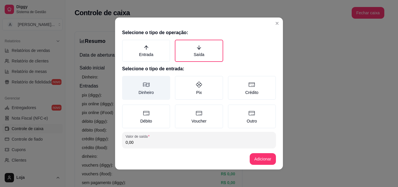
click at [150, 87] on label "Dinheiro" at bounding box center [146, 88] width 48 height 24
click at [126, 80] on button "Dinheiro" at bounding box center [124, 77] width 5 height 5
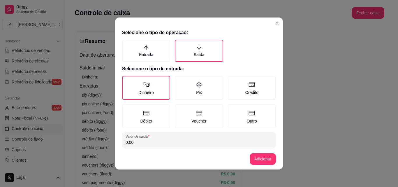
click at [153, 142] on input "0,00" at bounding box center [199, 142] width 147 height 6
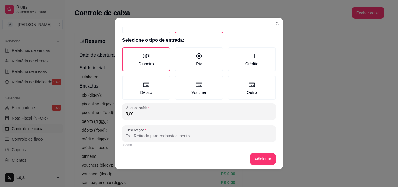
scroll to position [29, 0]
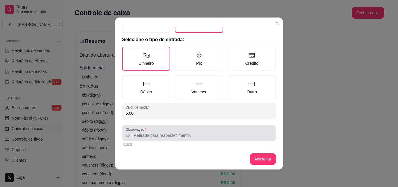
type input "5,00"
click at [158, 133] on input "Observação" at bounding box center [199, 135] width 147 height 6
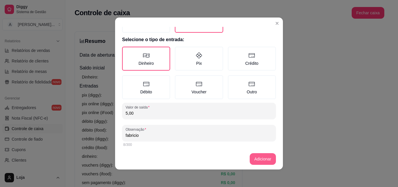
type input "fabricio"
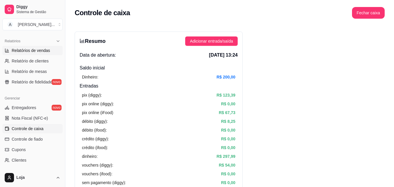
click at [40, 54] on link "Relatórios de vendas" at bounding box center [32, 50] width 60 height 9
select select "ALL"
select select "0"
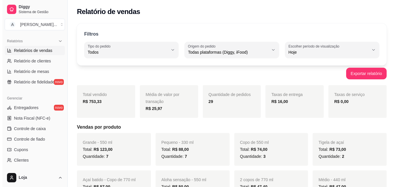
scroll to position [60, 0]
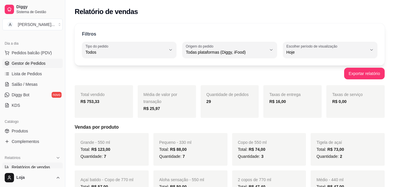
click at [32, 61] on span "Gestor de Pedidos" at bounding box center [29, 63] width 34 height 6
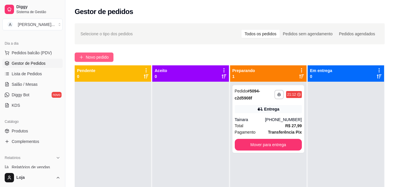
click at [106, 59] on span "Novo pedido" at bounding box center [97, 57] width 23 height 6
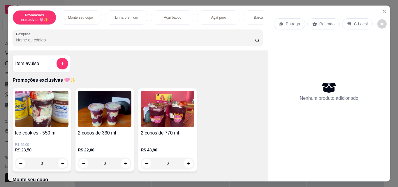
click at [168, 15] on p "Açaí batido" at bounding box center [172, 17] width 17 height 5
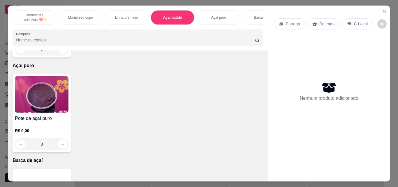
scroll to position [15, 0]
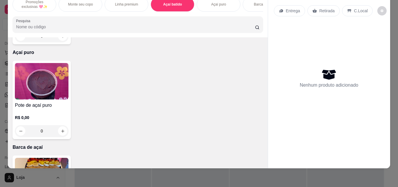
click at [66, 42] on div "R$ 0,00 0" at bounding box center [42, 28] width 54 height 28
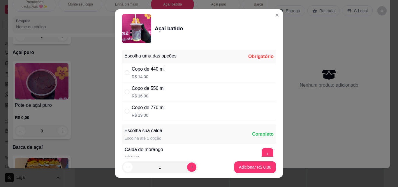
click at [175, 93] on div "Copo de 550 ml R$ 16,00" at bounding box center [199, 91] width 154 height 19
radio input "true"
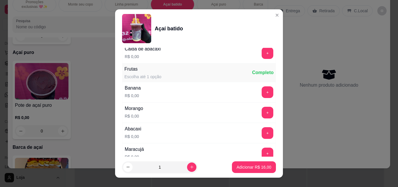
scroll to position [350, 0]
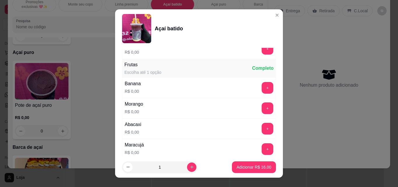
click at [262, 86] on button "+" at bounding box center [268, 88] width 12 height 12
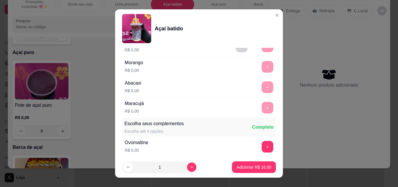
scroll to position [466, 0]
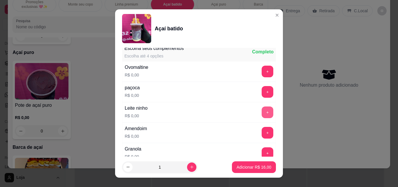
click at [262, 109] on button "+" at bounding box center [268, 112] width 12 height 12
click at [262, 94] on button "+" at bounding box center [268, 92] width 12 height 12
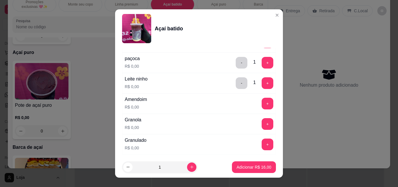
scroll to position [537, 0]
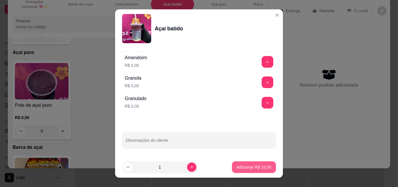
click at [238, 165] on p "Adicionar R$ 16,00" at bounding box center [254, 167] width 35 height 6
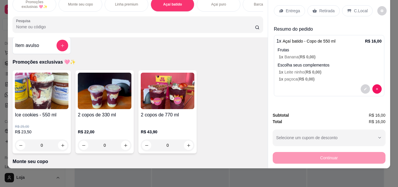
scroll to position [0, 0]
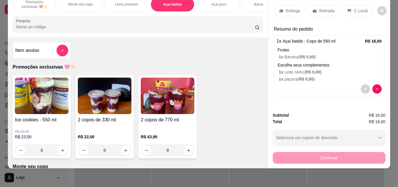
click at [47, 53] on div "Item avulso" at bounding box center [41, 51] width 53 height 12
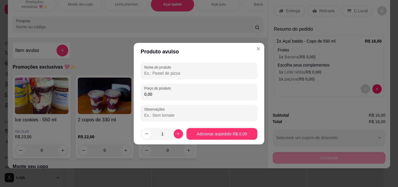
click at [161, 95] on input "0,00" at bounding box center [199, 94] width 110 height 6
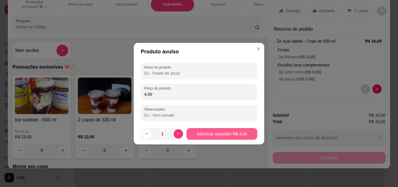
type input "4,00"
click at [222, 136] on button "Adicionar ao pedido R$ 4,00" at bounding box center [222, 134] width 71 height 12
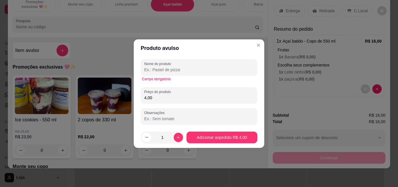
click at [206, 70] on input "Nome do produto" at bounding box center [199, 70] width 110 height 6
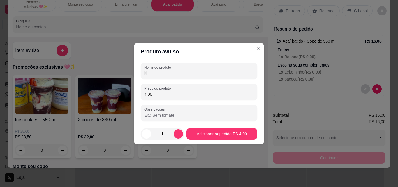
type input "kit"
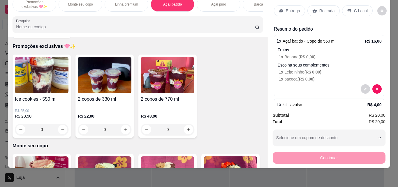
scroll to position [58, 0]
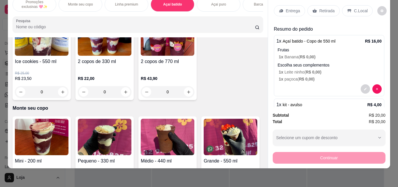
click at [106, 134] on img at bounding box center [105, 137] width 54 height 36
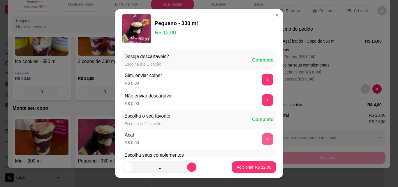
click at [262, 136] on button "+" at bounding box center [268, 139] width 12 height 12
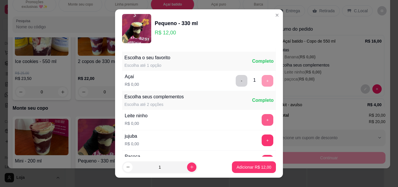
click at [262, 117] on button "+" at bounding box center [268, 120] width 12 height 12
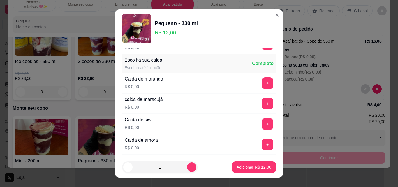
scroll to position [466, 0]
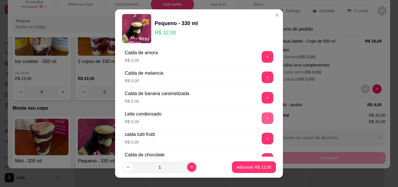
click at [262, 116] on button "+" at bounding box center [268, 118] width 12 height 12
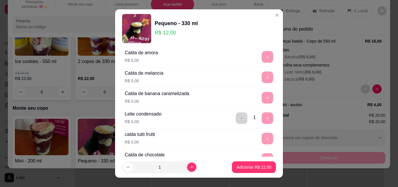
click at [238, 166] on p "Adicionar R$ 12,00" at bounding box center [254, 167] width 35 height 6
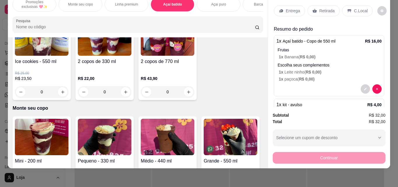
click at [332, 8] on div "Retirada" at bounding box center [323, 10] width 32 height 11
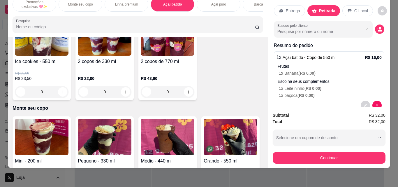
click at [316, 150] on div "Continuar" at bounding box center [329, 156] width 113 height 13
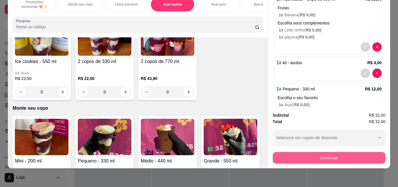
click at [321, 153] on button "Continuar" at bounding box center [329, 158] width 113 height 12
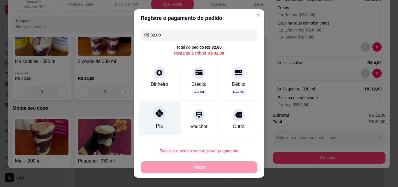
click at [166, 119] on div "Pix" at bounding box center [159, 118] width 41 height 34
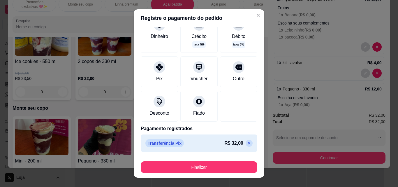
click at [246, 146] on p at bounding box center [249, 143] width 7 height 7
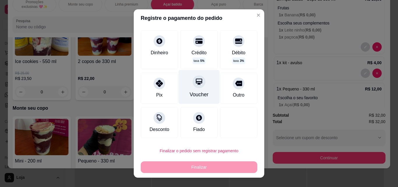
click at [196, 95] on div "Voucher" at bounding box center [199, 95] width 19 height 8
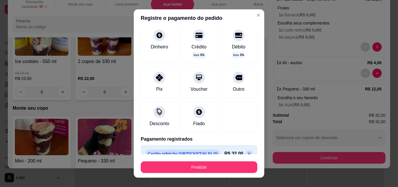
scroll to position [42, 0]
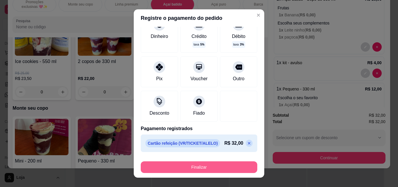
click at [195, 164] on button "Finalizar" at bounding box center [199, 167] width 117 height 12
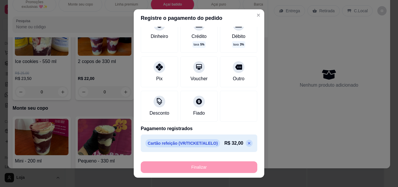
type input "-R$ 32,00"
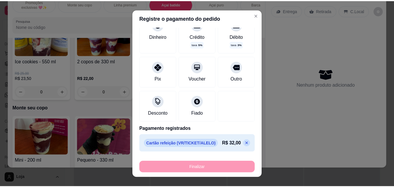
scroll to position [0, 0]
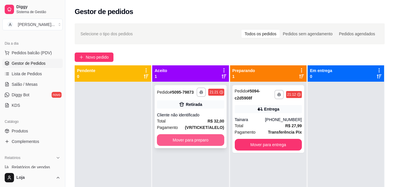
click at [199, 145] on button "Mover para preparo" at bounding box center [190, 140] width 67 height 12
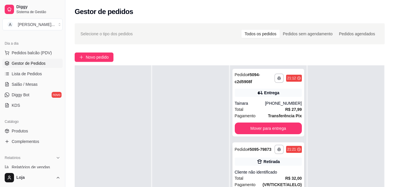
scroll to position [58, 0]
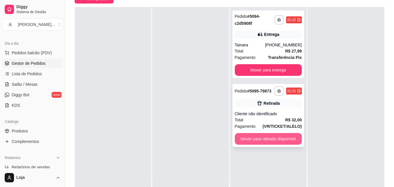
click at [289, 135] on button "Mover para retirada disponível" at bounding box center [268, 139] width 67 height 12
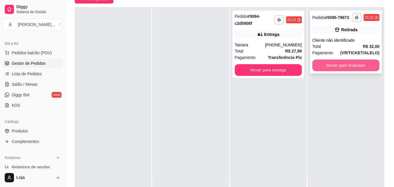
click at [339, 63] on button "Mover para finalizado" at bounding box center [345, 65] width 67 height 12
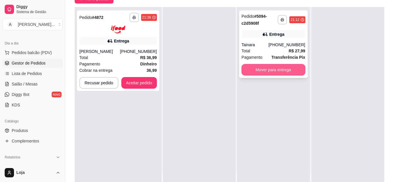
click at [263, 72] on button "Mover para entrega" at bounding box center [273, 70] width 64 height 12
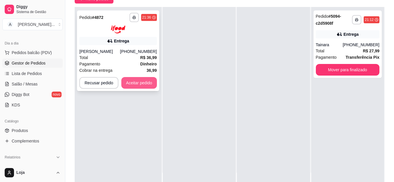
click at [153, 80] on button "Aceitar pedido" at bounding box center [139, 83] width 36 height 12
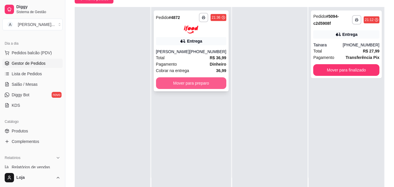
click at [182, 82] on button "Mover para preparo" at bounding box center [191, 83] width 70 height 12
click at [200, 78] on button "Mover para preparo" at bounding box center [191, 83] width 70 height 12
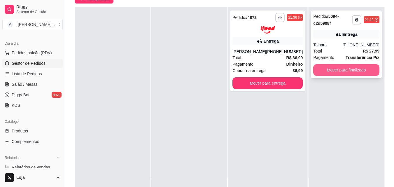
click at [328, 67] on button "Mover para finalizado" at bounding box center [346, 70] width 66 height 12
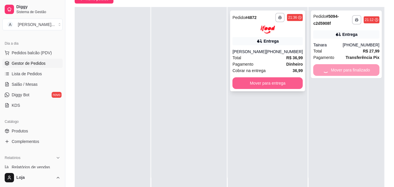
click at [285, 83] on button "Mover para entrega" at bounding box center [267, 83] width 70 height 12
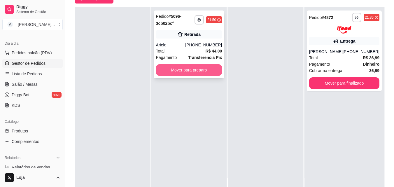
click at [217, 72] on button "Mover para preparo" at bounding box center [189, 70] width 66 height 12
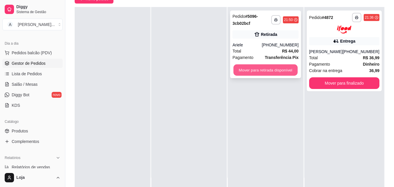
click at [243, 75] on button "Mover para retirada disponível" at bounding box center [265, 69] width 64 height 11
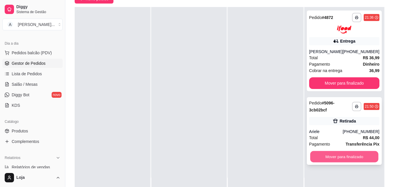
click at [330, 154] on button "Mover para finalizado" at bounding box center [344, 156] width 68 height 11
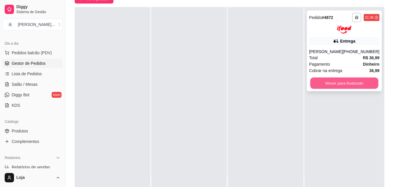
click at [340, 86] on button "Mover para finalizado" at bounding box center [344, 82] width 68 height 11
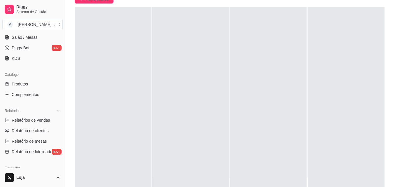
scroll to position [118, 0]
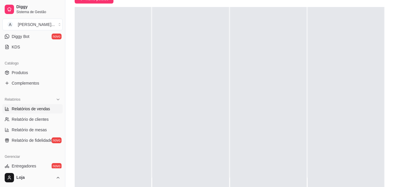
click at [41, 106] on span "Relatórios de vendas" at bounding box center [31, 109] width 38 height 6
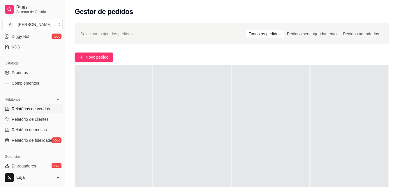
select select "ALL"
select select "0"
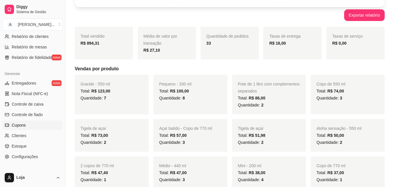
scroll to position [206, 0]
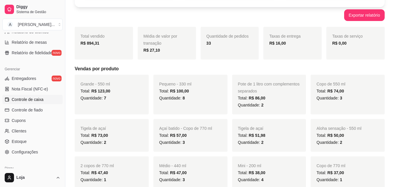
click at [37, 98] on span "Controle de caixa" at bounding box center [28, 99] width 32 height 6
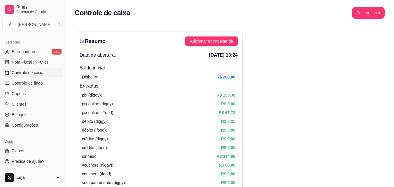
click at [374, 18] on button "Fechar caixa" at bounding box center [368, 13] width 33 height 12
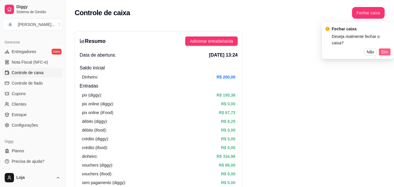
click at [383, 49] on span "Sim" at bounding box center [384, 52] width 7 height 6
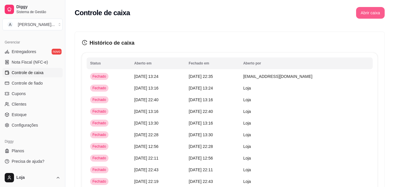
click at [357, 13] on button "Abrir caixa" at bounding box center [370, 13] width 29 height 12
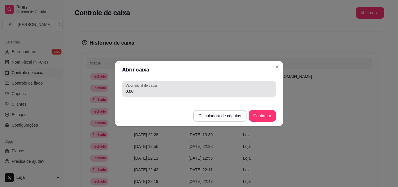
click at [206, 94] on input "0,00" at bounding box center [199, 91] width 147 height 6
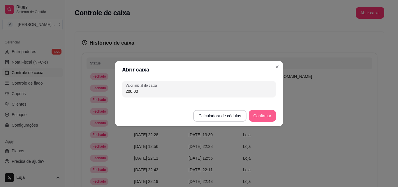
type input "200,00"
click at [257, 111] on button "Confirmar" at bounding box center [262, 116] width 27 height 12
